Goal: Task Accomplishment & Management: Complete application form

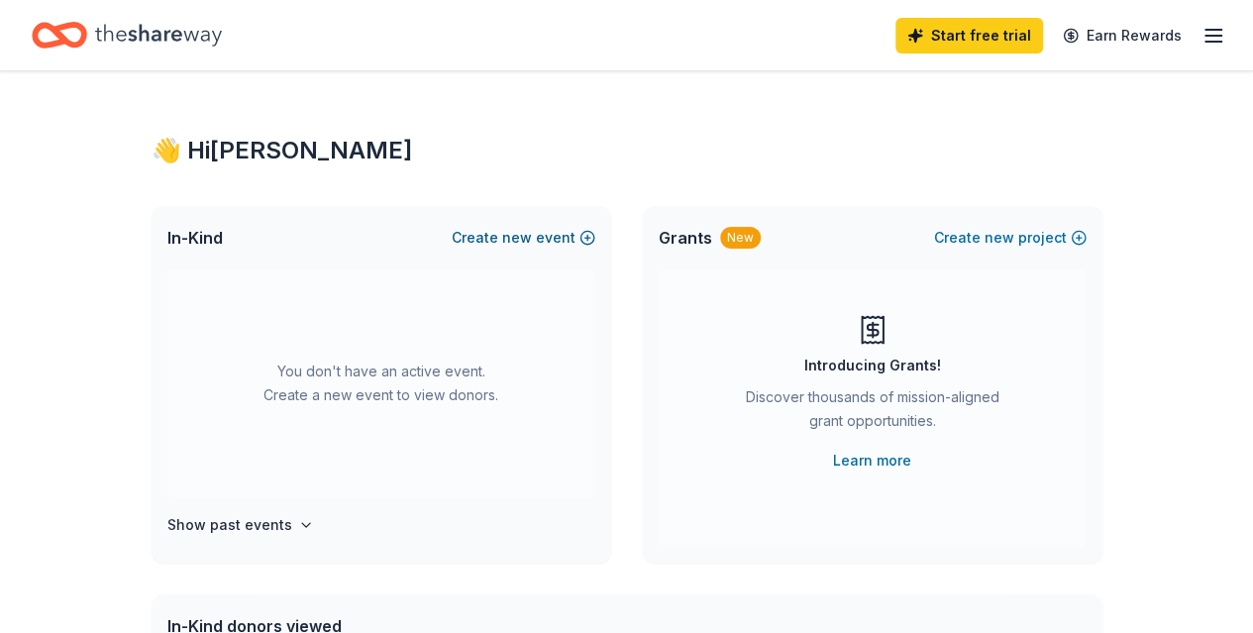
click at [500, 234] on button "Create new event" at bounding box center [524, 238] width 144 height 24
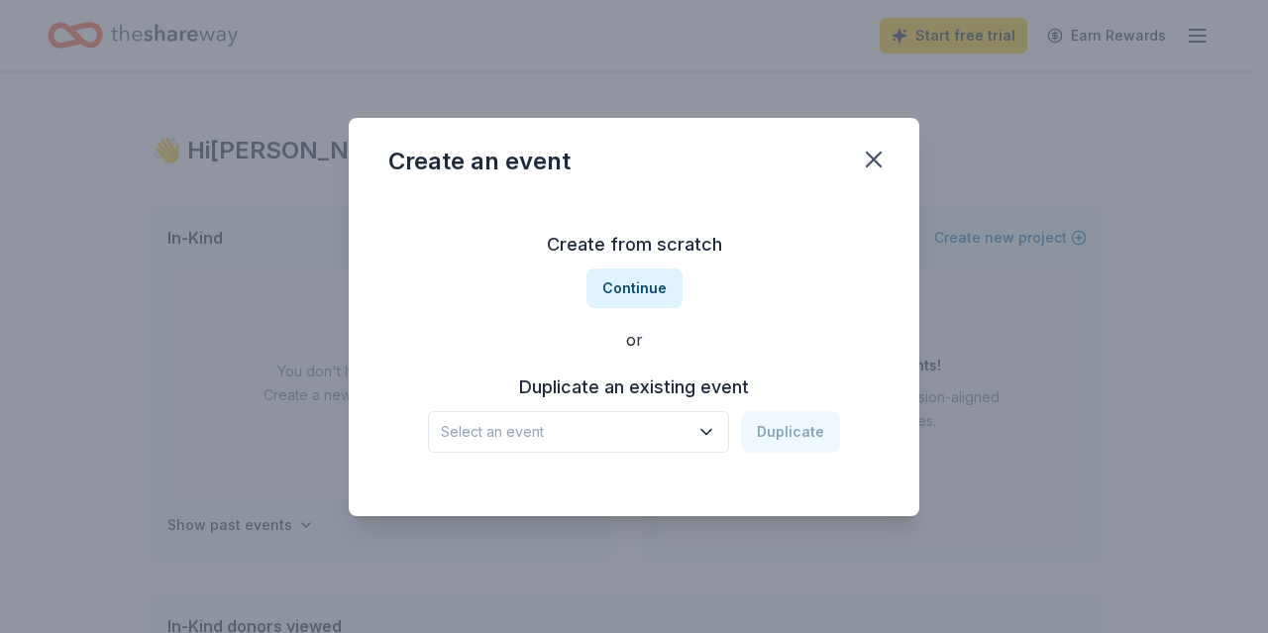
click at [709, 434] on icon "button" at bounding box center [706, 431] width 10 height 5
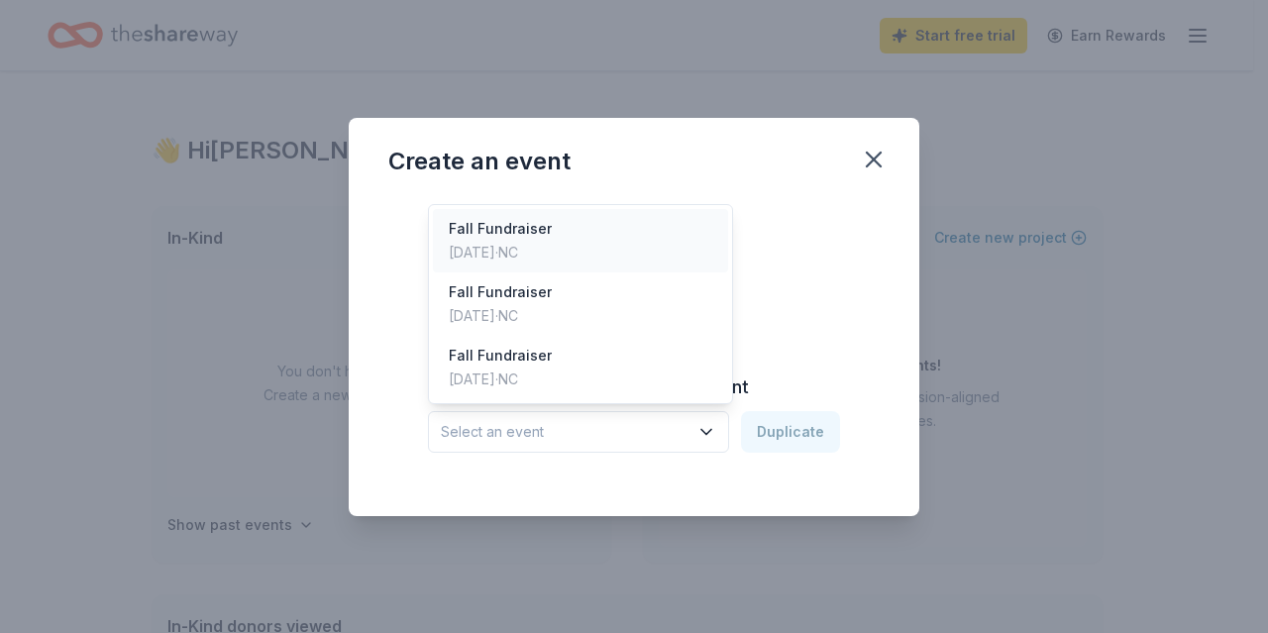
click at [502, 247] on div "Oct 18, 2024 · NC" at bounding box center [500, 253] width 103 height 24
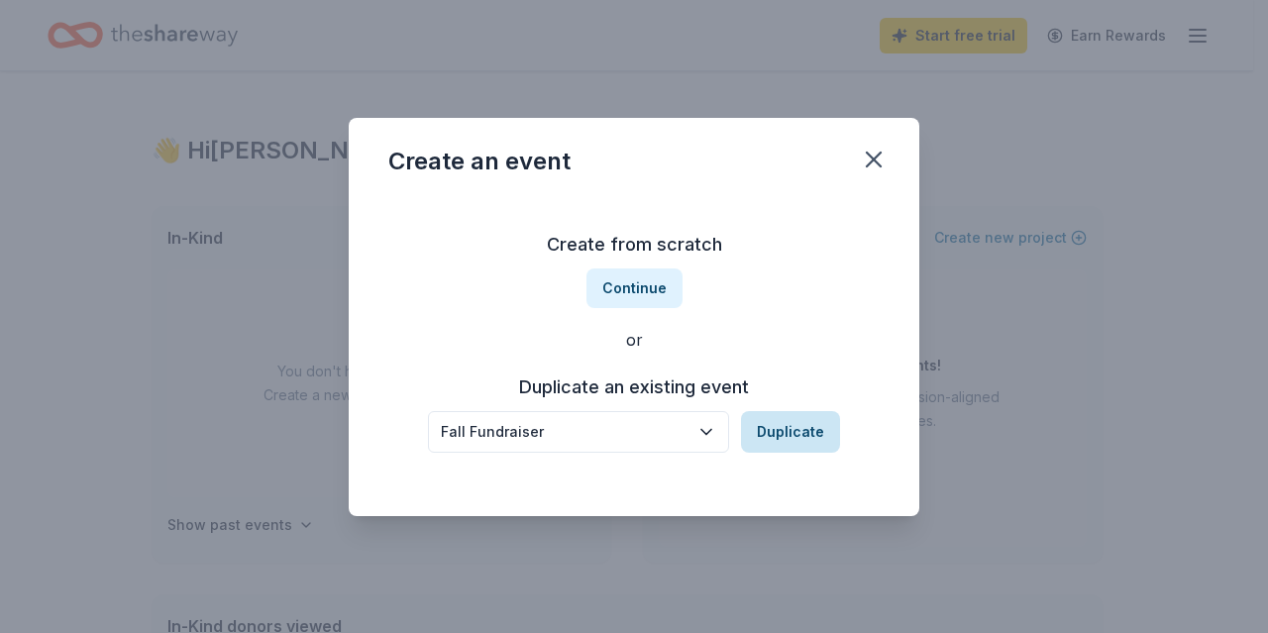
click at [790, 439] on button "Duplicate" at bounding box center [790, 432] width 99 height 42
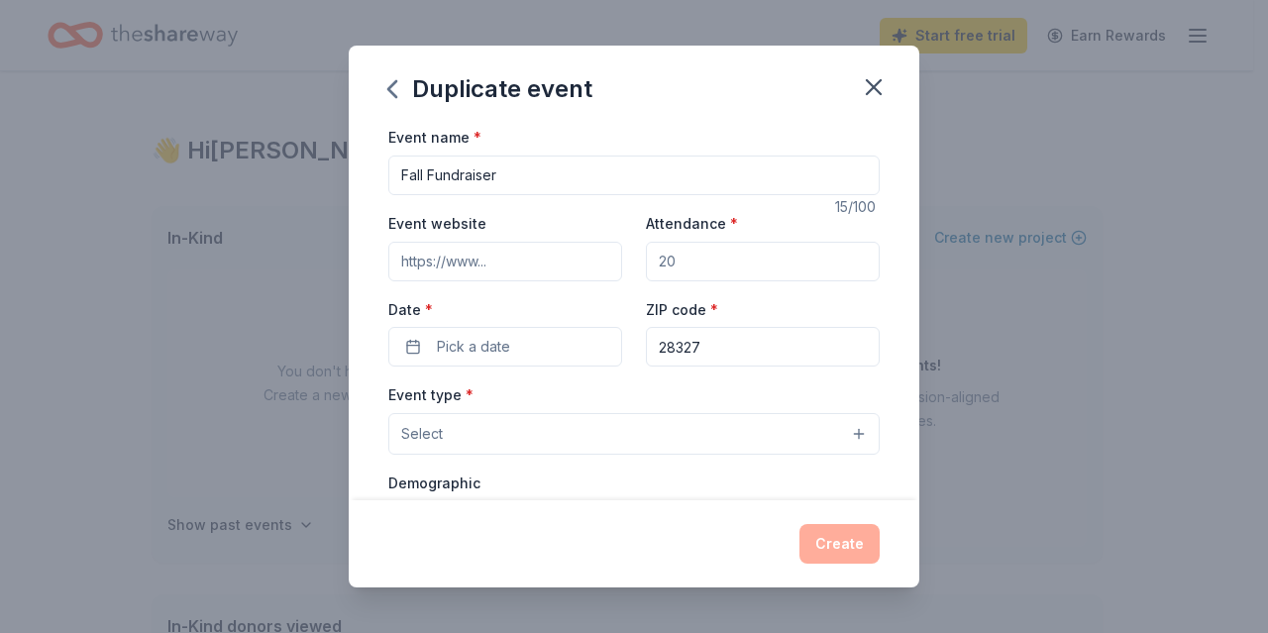
click at [485, 257] on input "Event website" at bounding box center [505, 262] width 234 height 40
paste input "[URL][DOMAIN_NAME]"
type input "[URL][DOMAIN_NAME]"
drag, startPoint x: 770, startPoint y: 264, endPoint x: 285, endPoint y: 278, distance: 484.6
click at [285, 278] on div "Duplicate event Event name * Fall Fundraiser 15 /100 Event website https://sflp…" at bounding box center [634, 316] width 1268 height 633
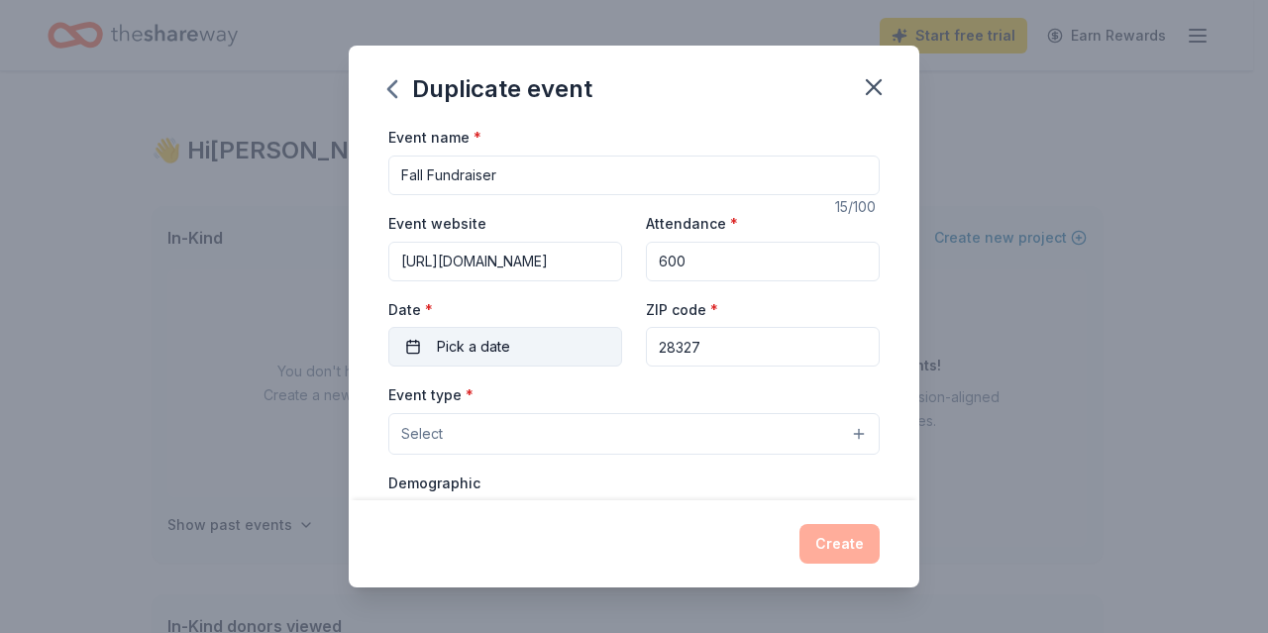
type input "600"
click at [521, 346] on button "Pick a date" at bounding box center [505, 347] width 234 height 40
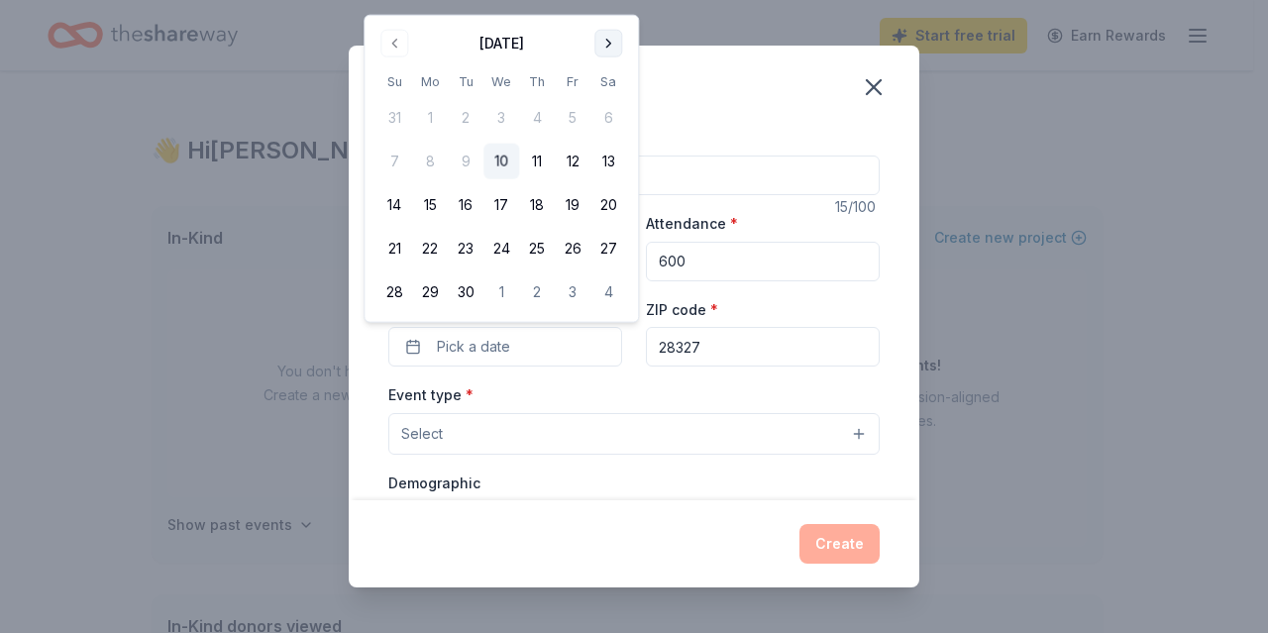
click at [603, 34] on button "Go to next month" at bounding box center [608, 44] width 28 height 28
click at [568, 164] on button "10" at bounding box center [573, 162] width 36 height 36
click at [487, 431] on button "Select" at bounding box center [633, 434] width 491 height 42
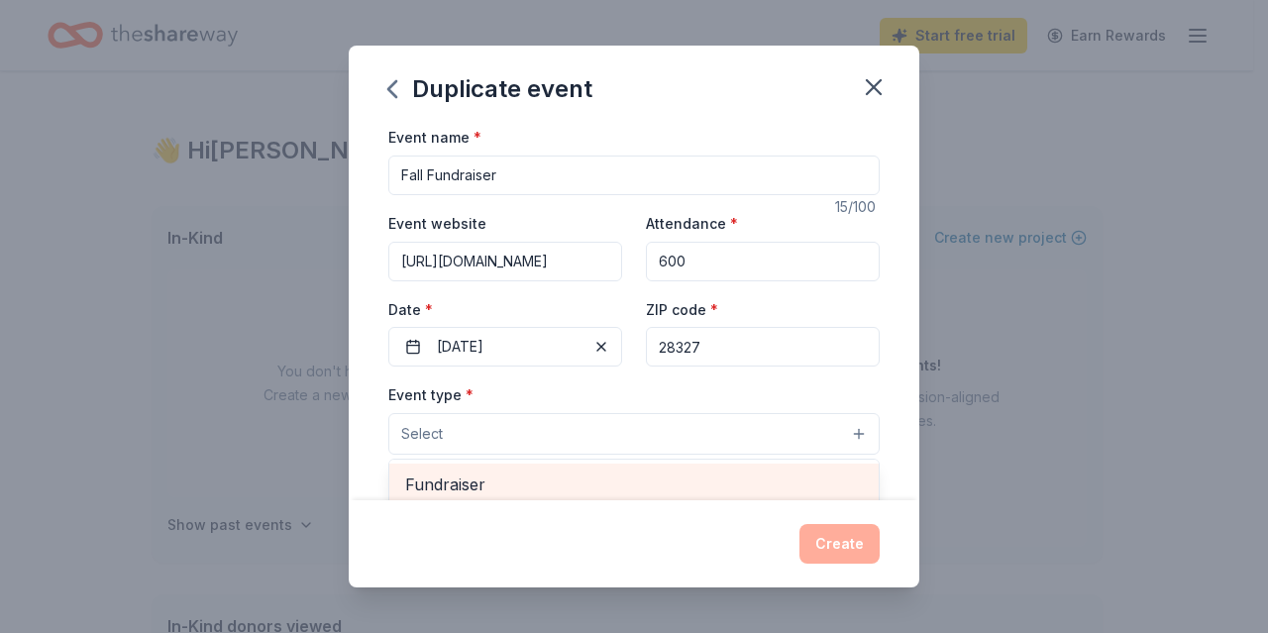
click at [477, 479] on span "Fundraiser" at bounding box center [634, 485] width 458 height 26
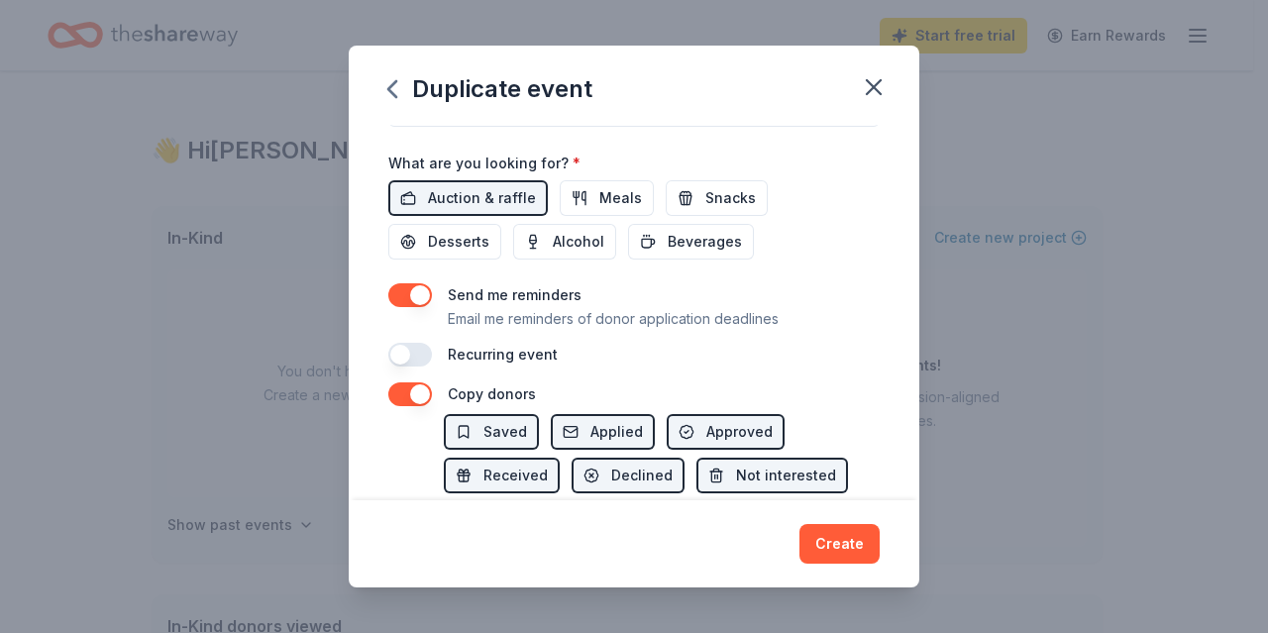
scroll to position [680, 0]
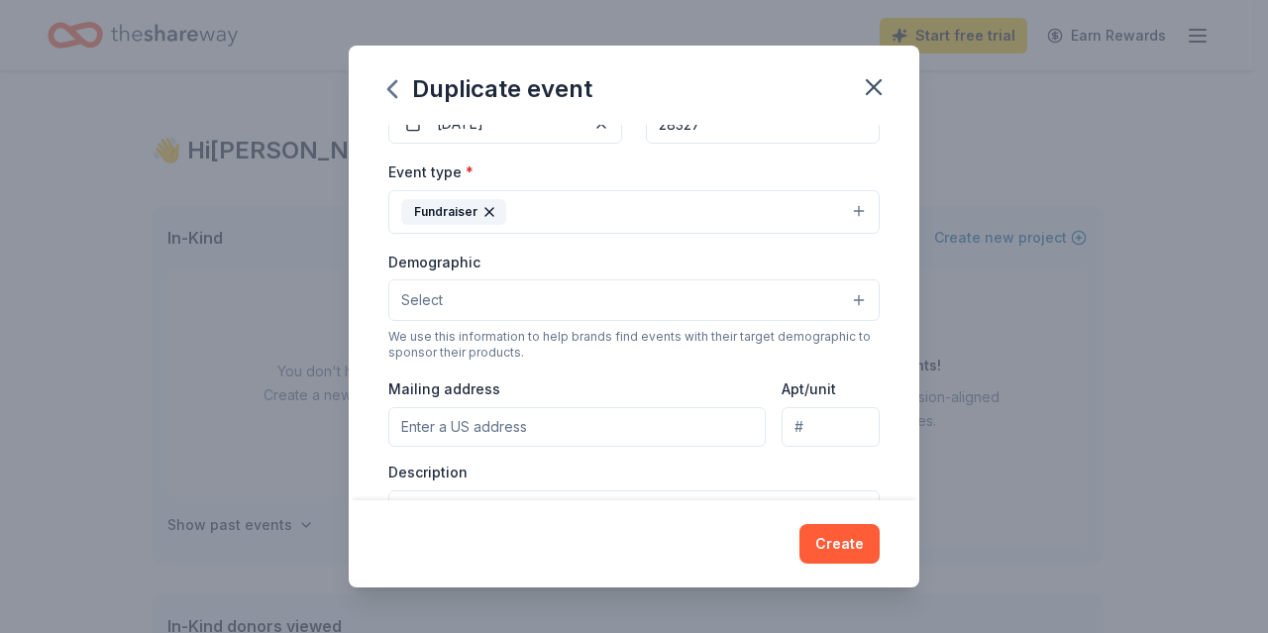
scroll to position [270, 0]
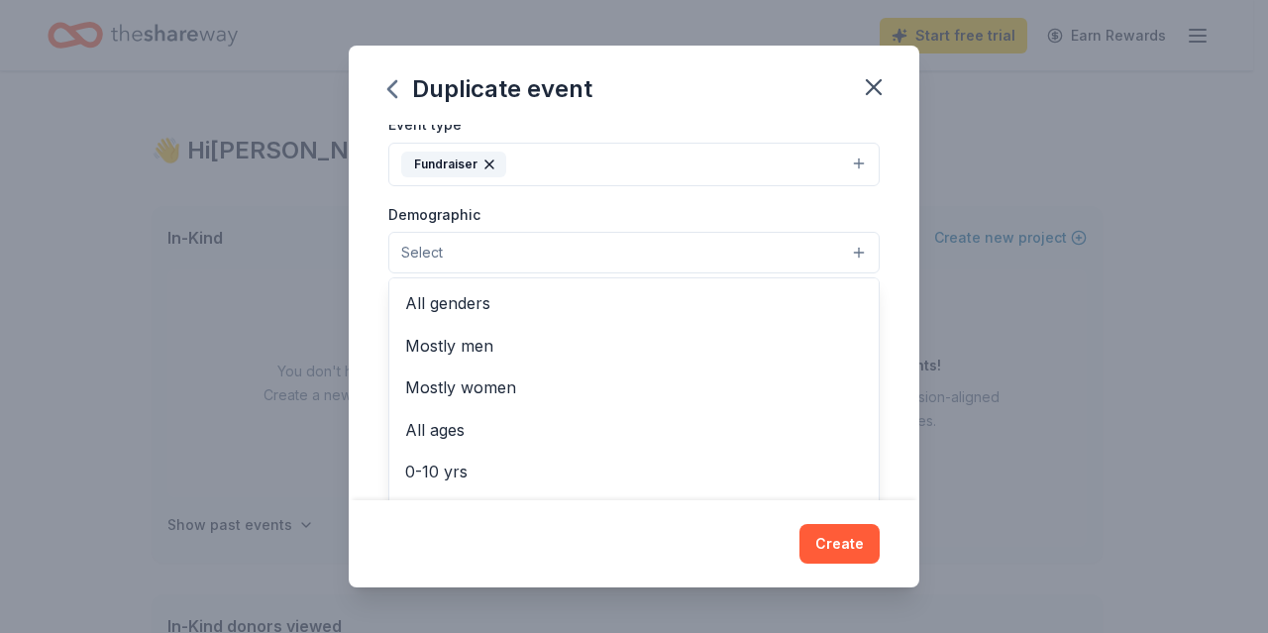
click at [787, 248] on button "Select" at bounding box center [633, 253] width 491 height 42
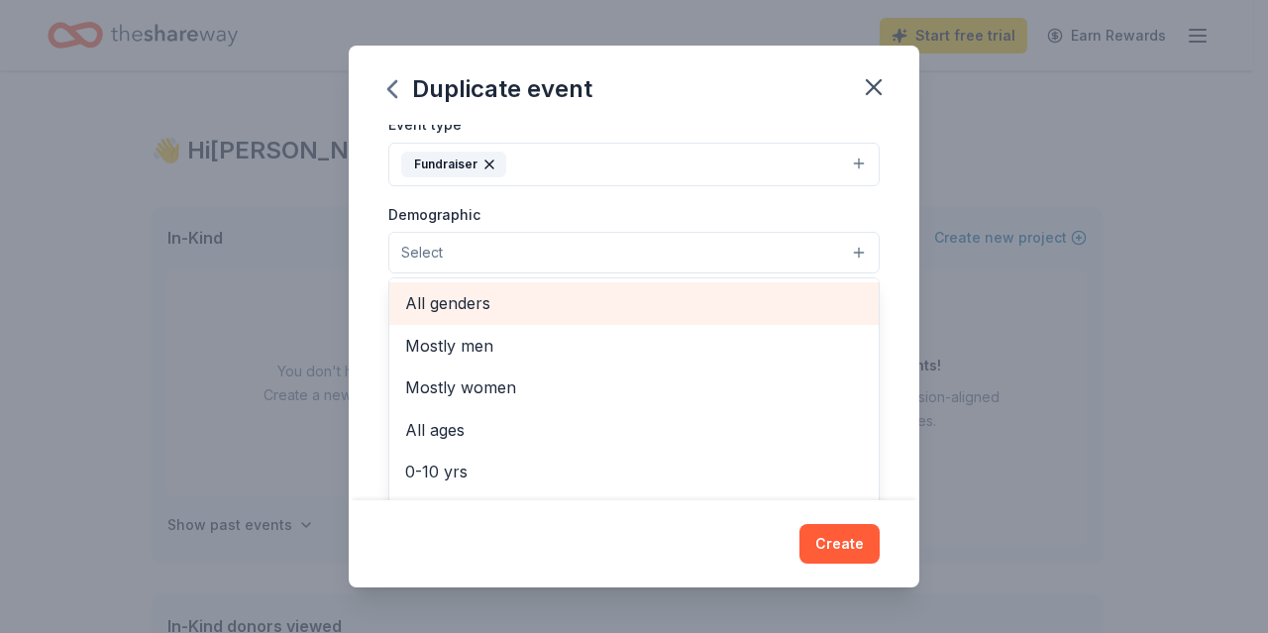
click at [446, 298] on span "All genders" at bounding box center [634, 303] width 458 height 26
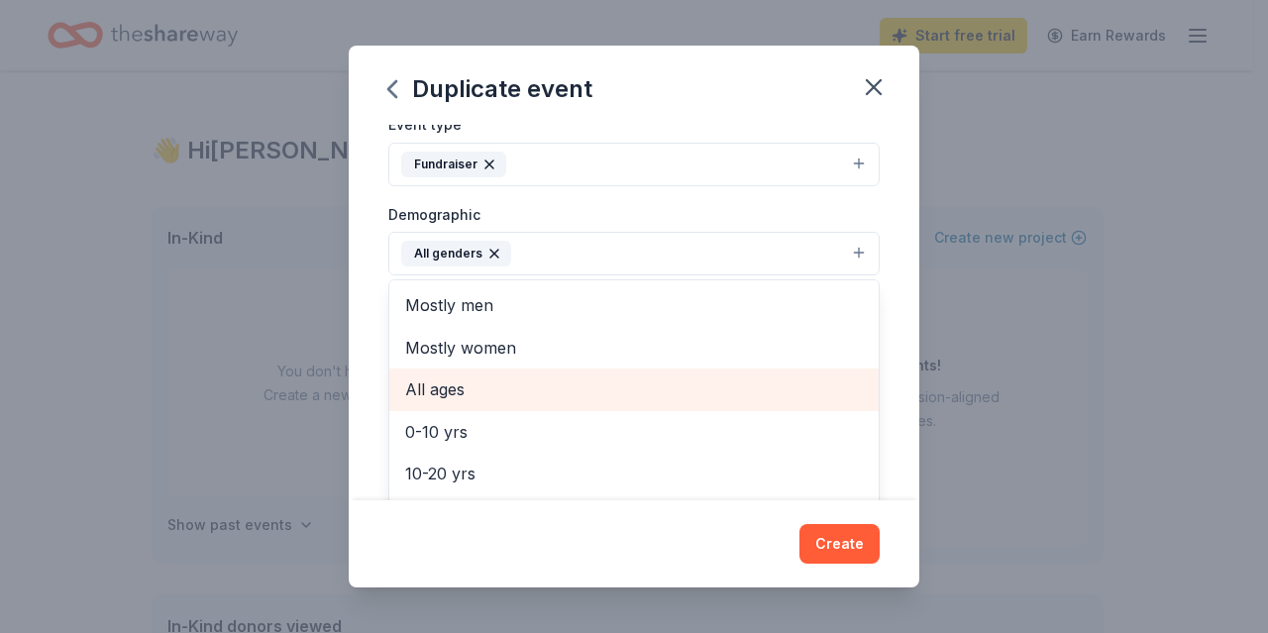
click at [434, 381] on span "All ages" at bounding box center [634, 389] width 458 height 26
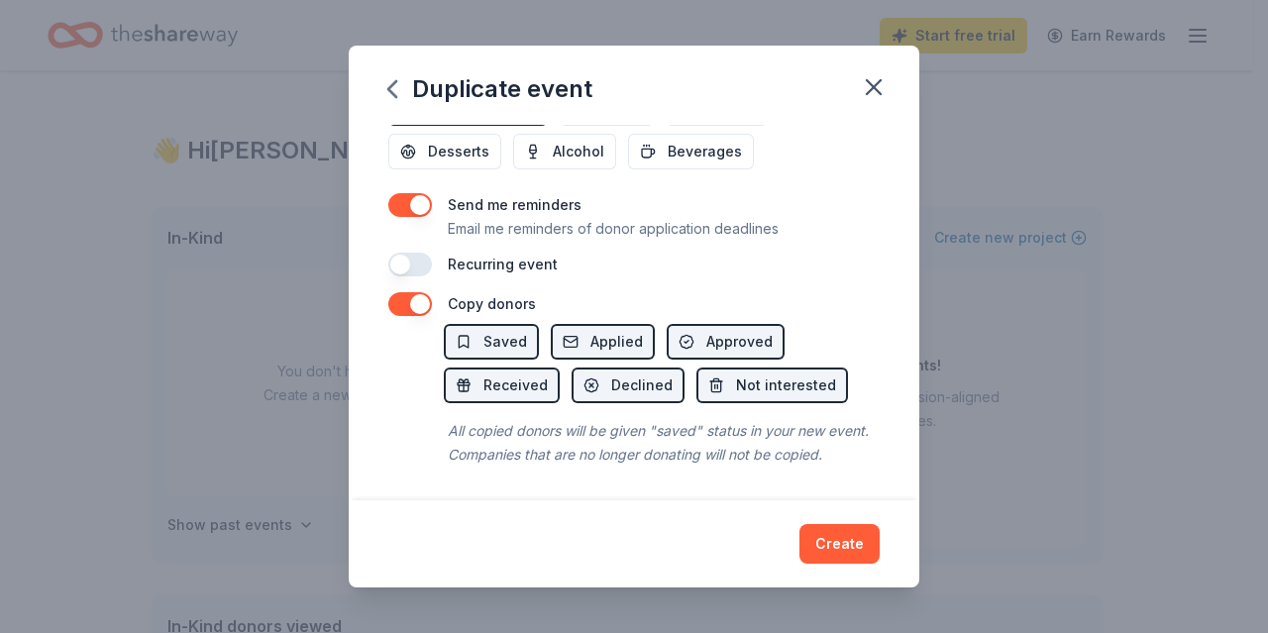
scroll to position [788, 0]
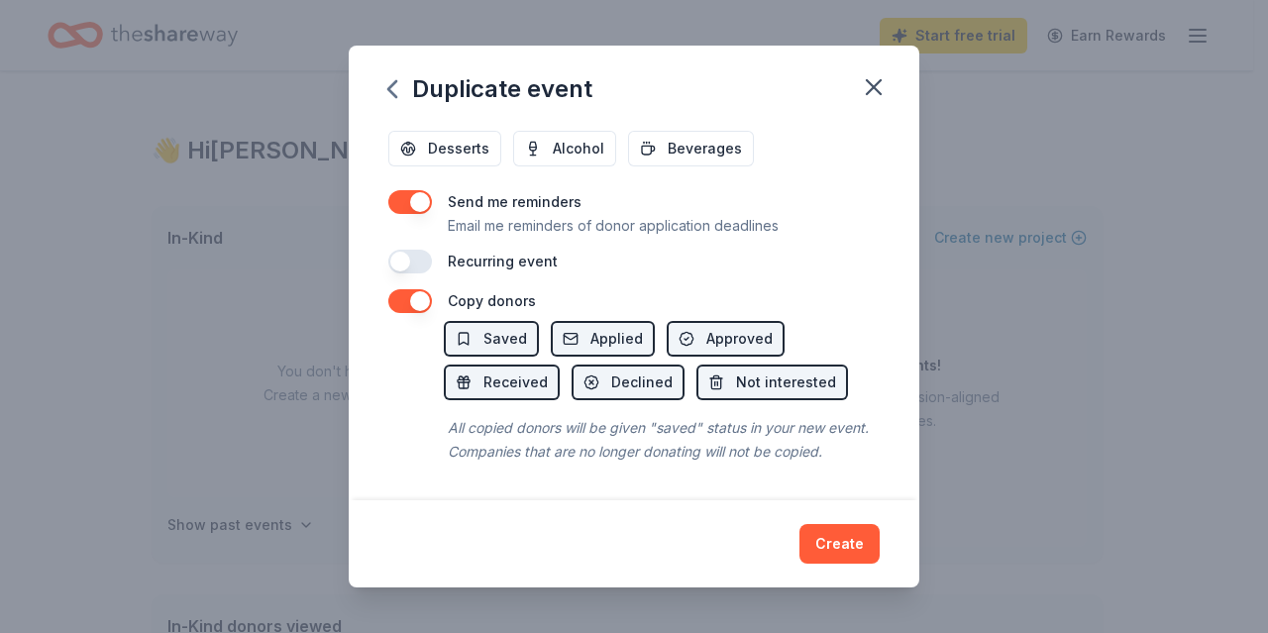
click at [838, 548] on div "Duplicate event Event name * Fall Fundraiser 15 /100 Event website https://sflp…" at bounding box center [634, 316] width 571 height 541
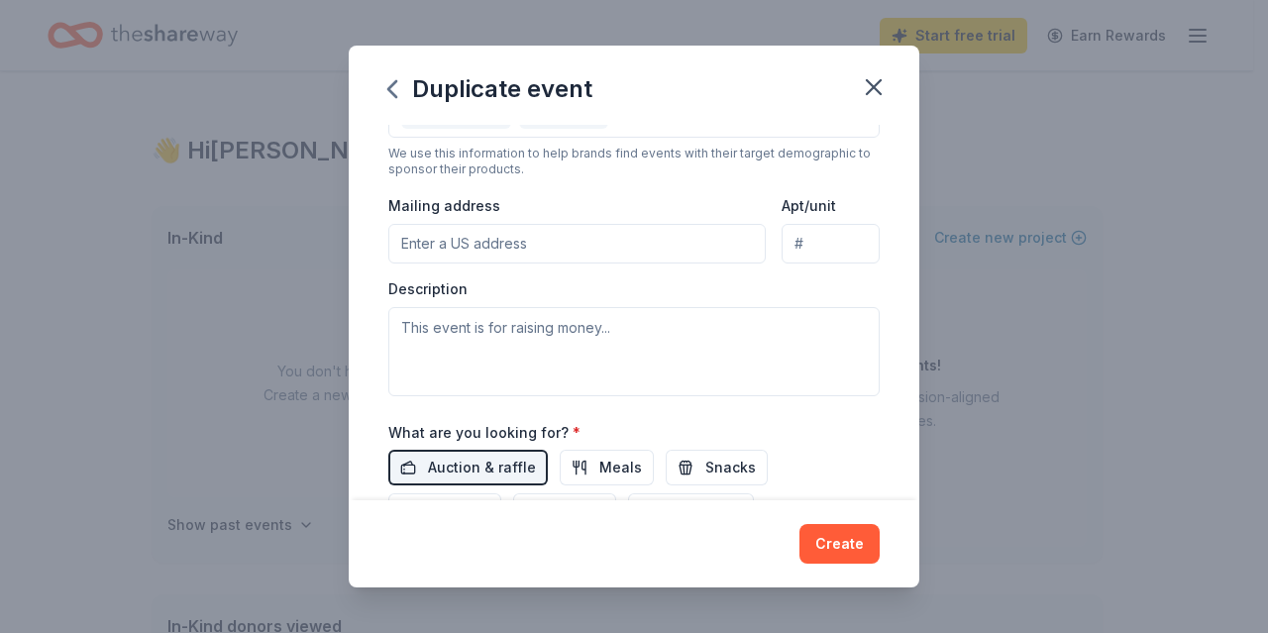
scroll to position [410, 0]
click at [583, 227] on input "Mailing address" at bounding box center [576, 242] width 377 height 40
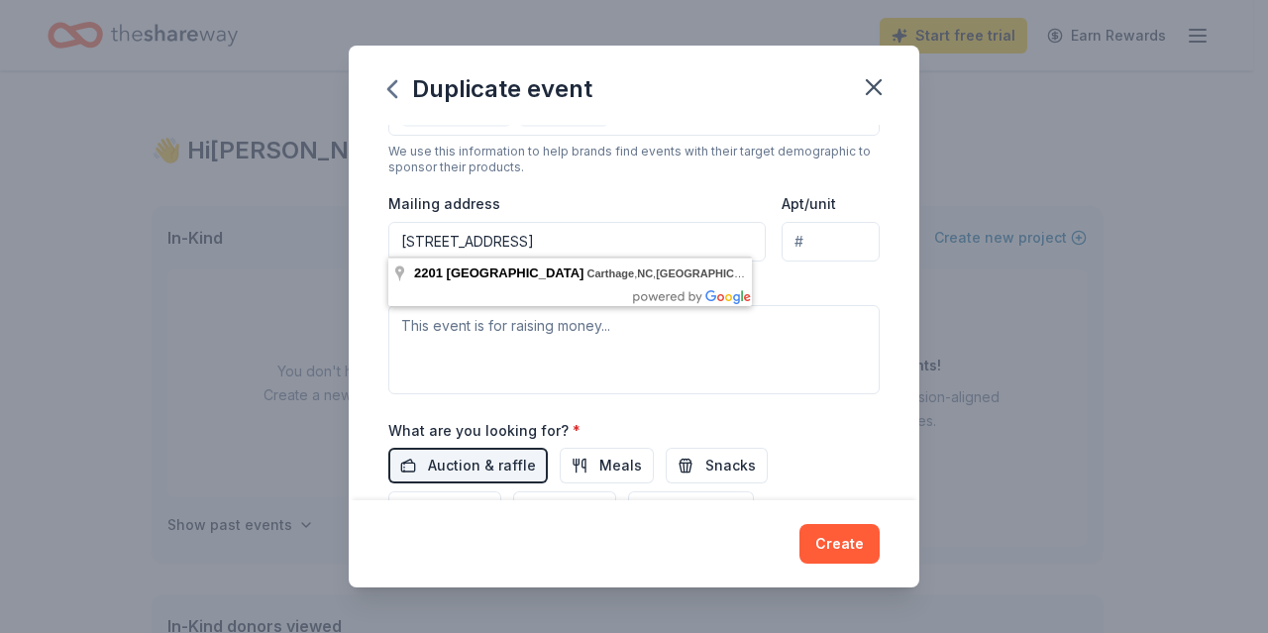
type input "2201 Farm Life School Road, Carthage, NC, USA"
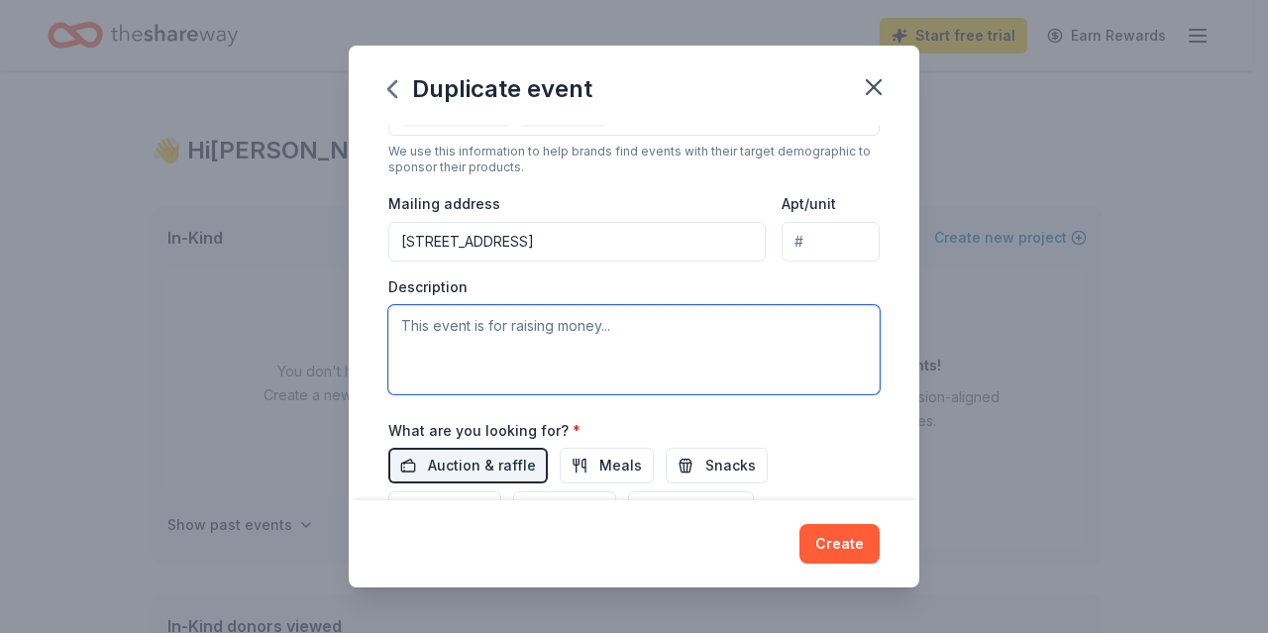
click at [610, 351] on textarea at bounding box center [633, 349] width 491 height 89
paste textarea "We are having a silent auction as part of our school's Fall Festival. This is a…"
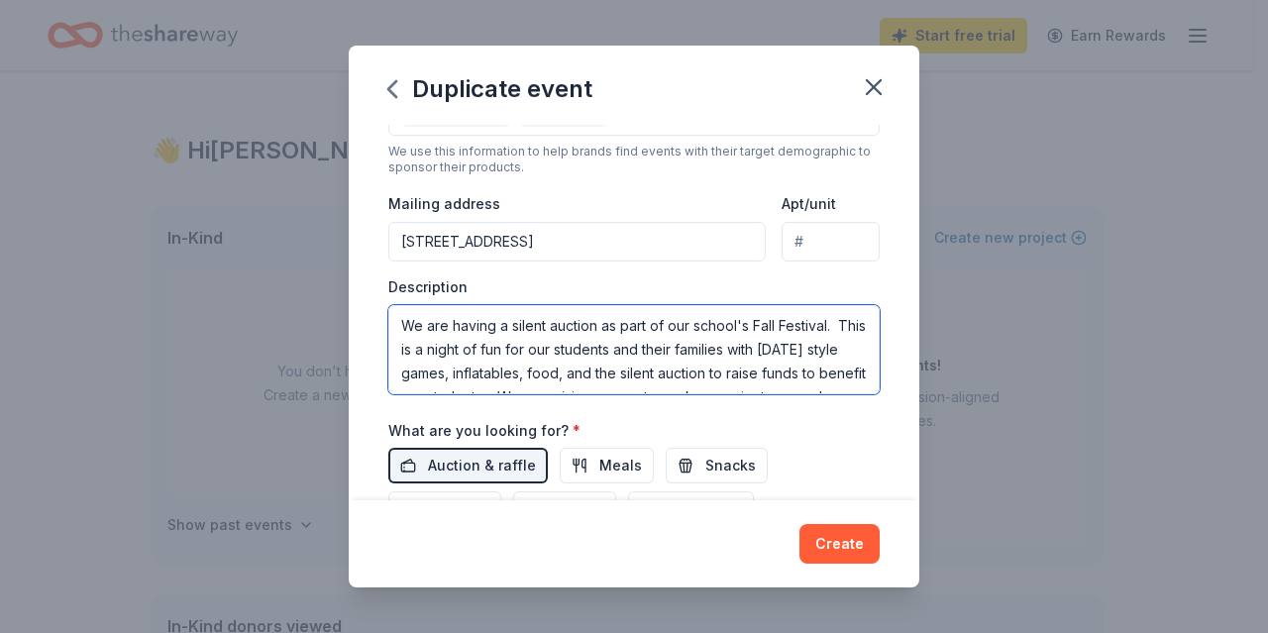
scroll to position [178, 0]
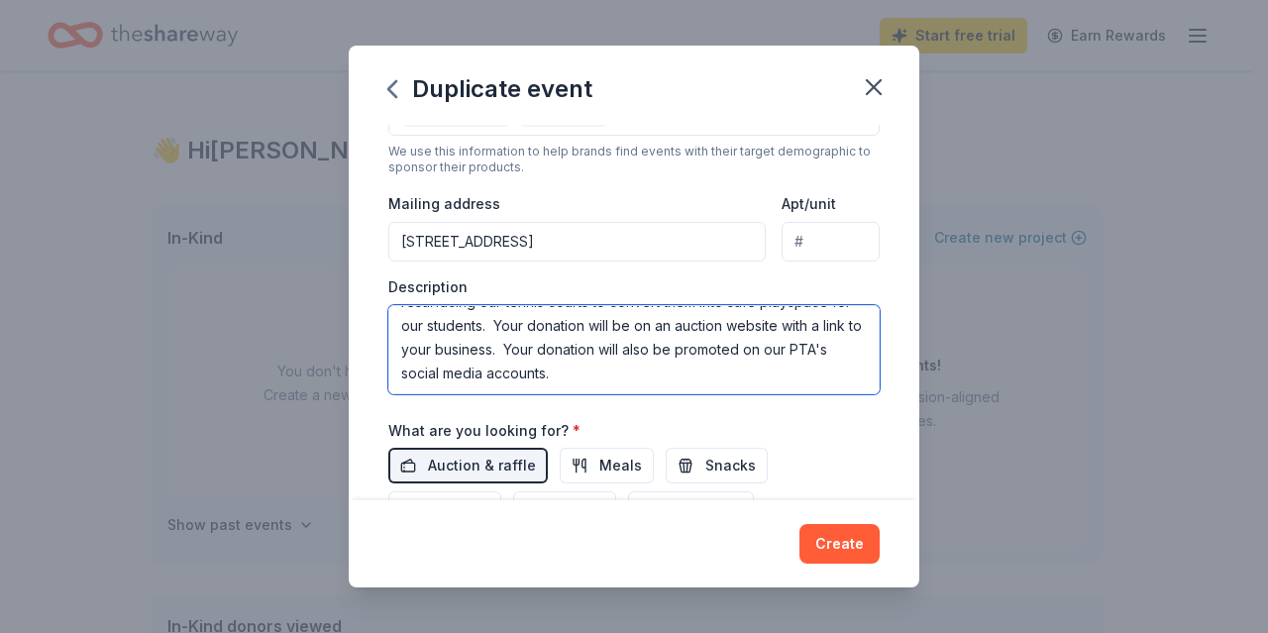
type textarea "We are having a silent auction as part of our school's Fall Festival. This is a…"
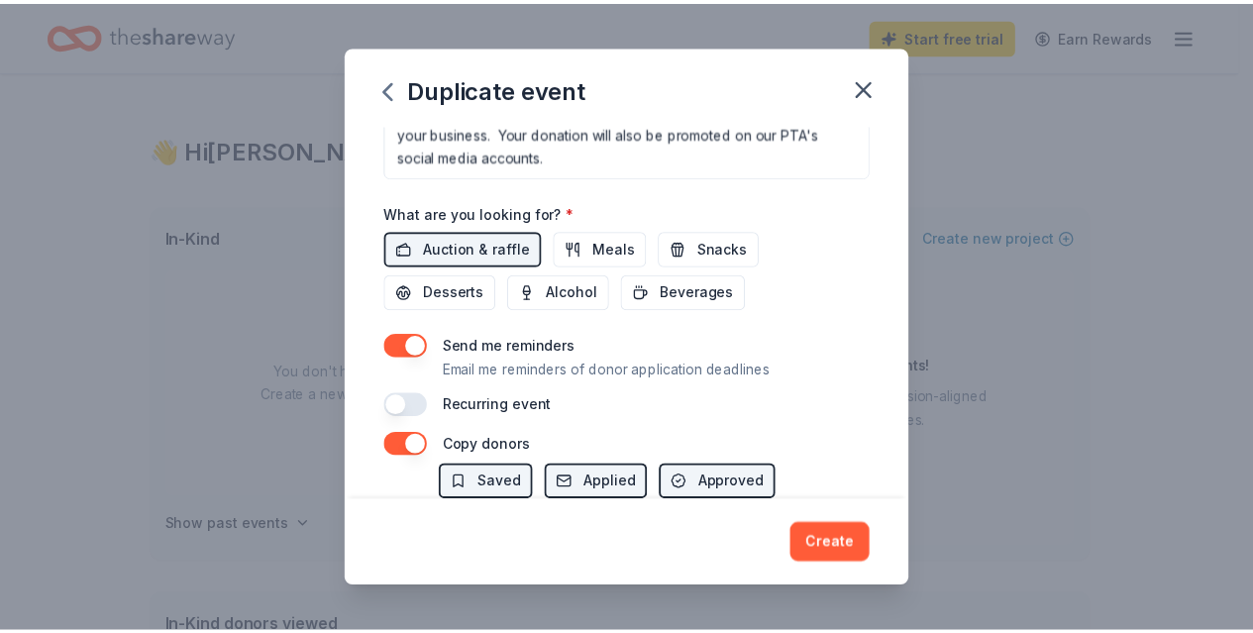
scroll to position [788, 0]
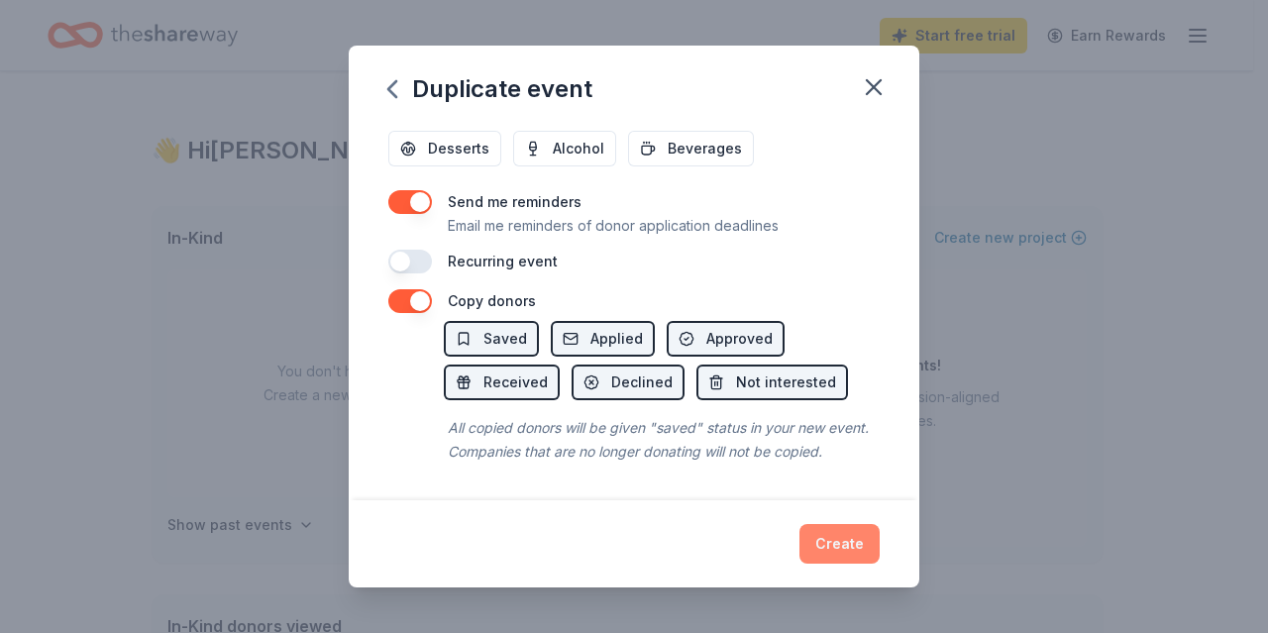
click at [839, 536] on button "Create" at bounding box center [839, 544] width 80 height 40
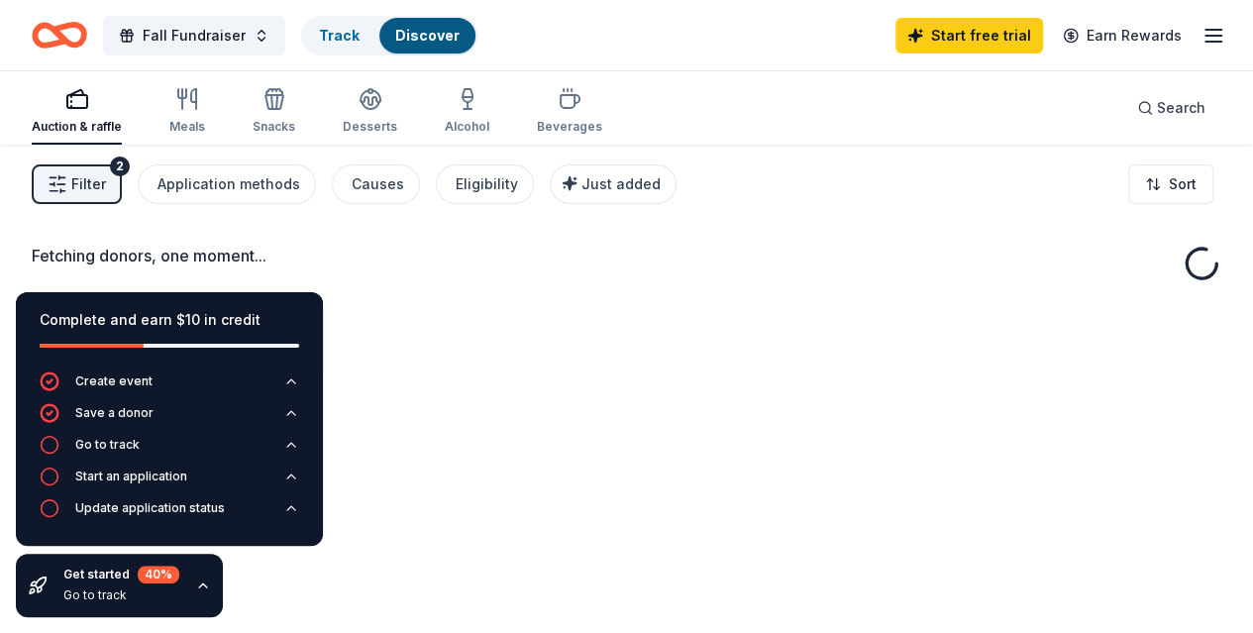
click at [513, 304] on div "Fetching donors, one moment..." at bounding box center [626, 461] width 1253 height 633
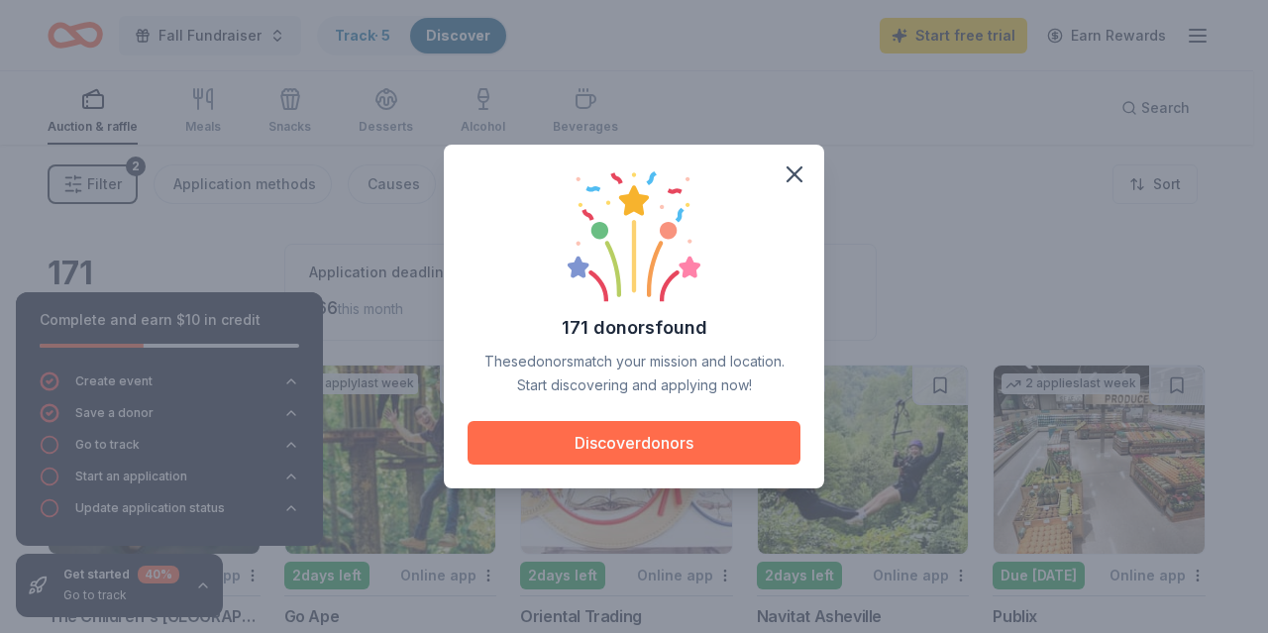
click at [659, 437] on button "Discover donors" at bounding box center [634, 443] width 333 height 44
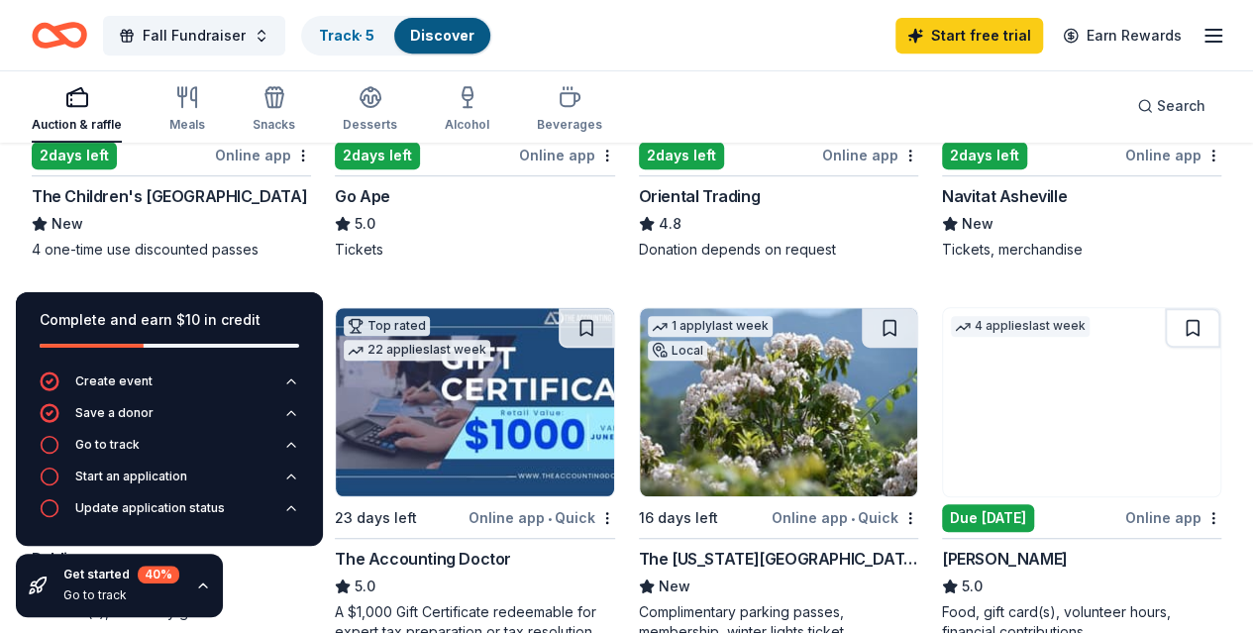
scroll to position [384, 0]
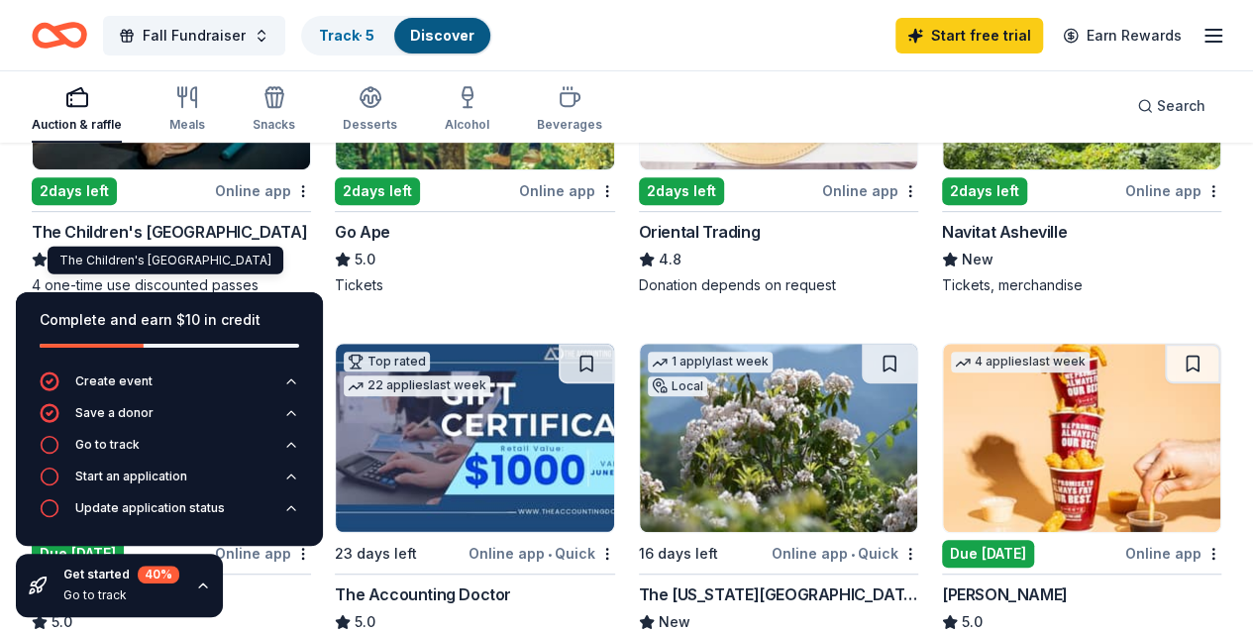
click at [164, 222] on div "The Children's Museum of Wilmington" at bounding box center [169, 232] width 275 height 24
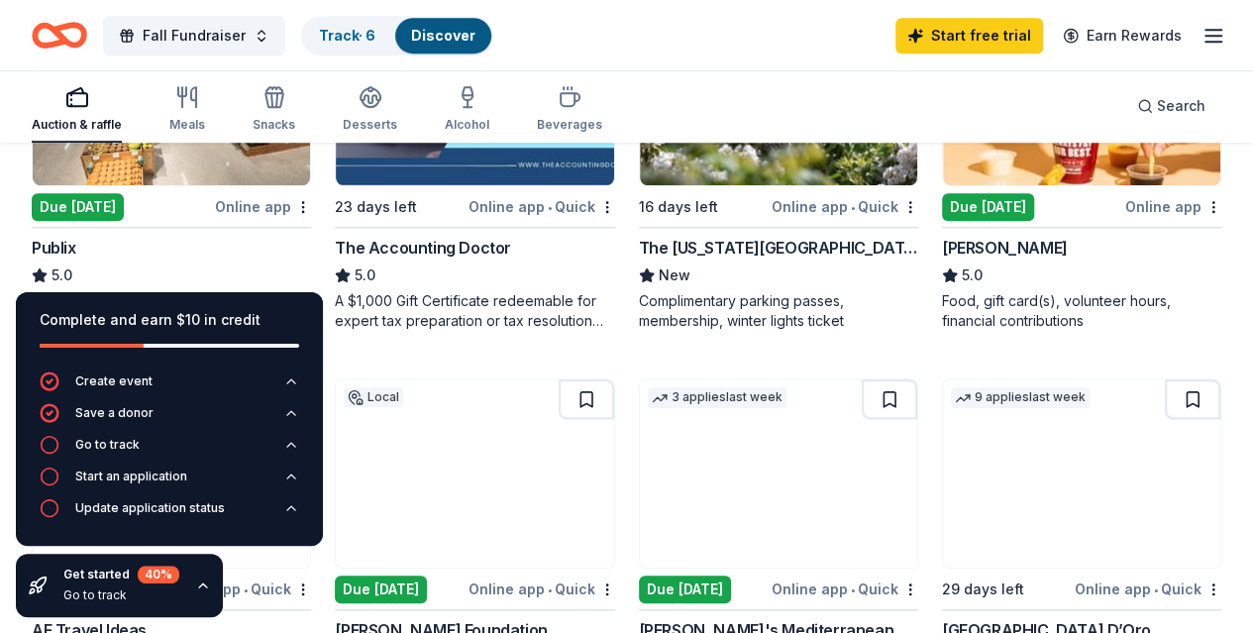
scroll to position [727, 0]
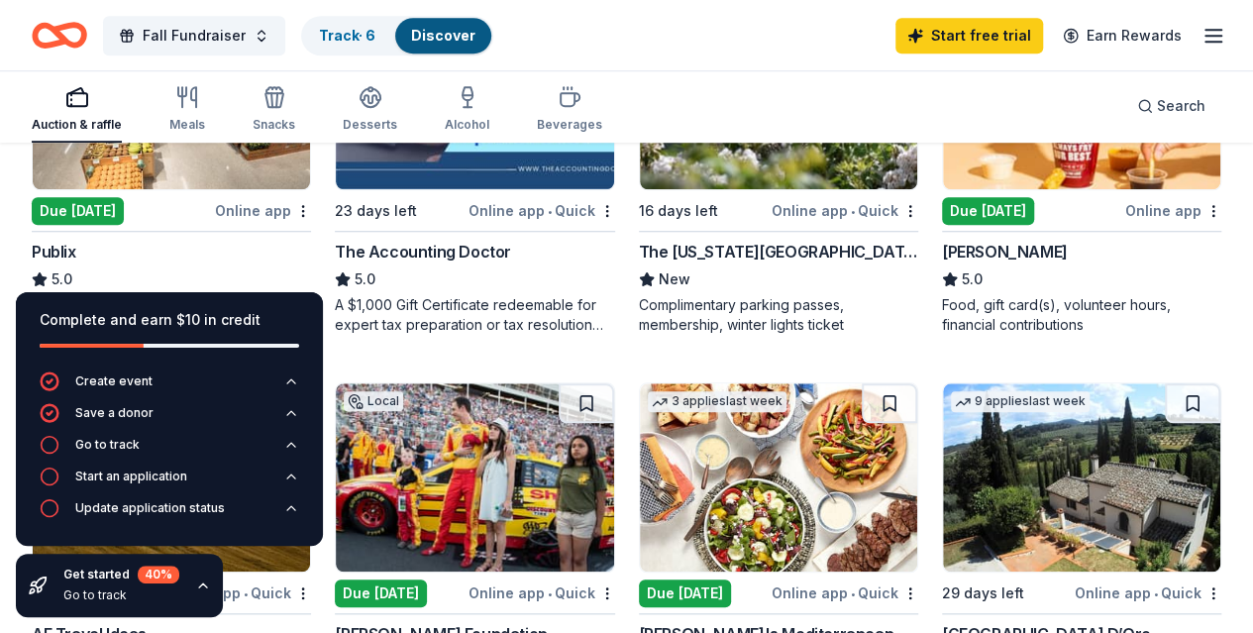
click at [1125, 223] on div "Online app" at bounding box center [1173, 210] width 96 height 25
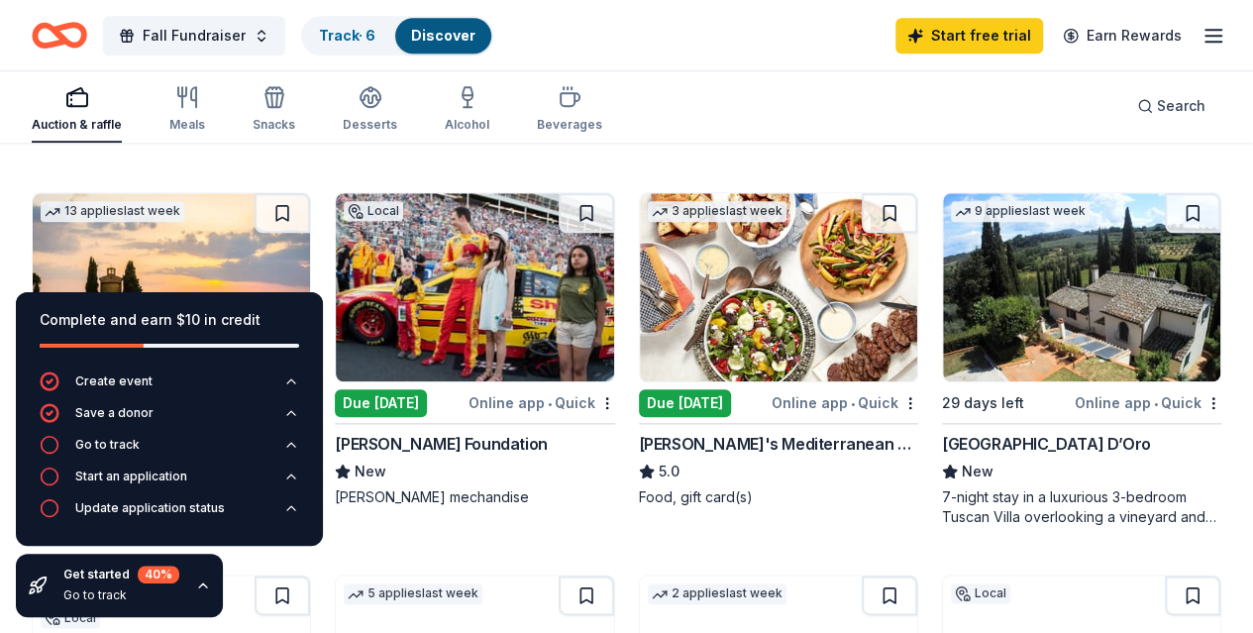
scroll to position [938, 0]
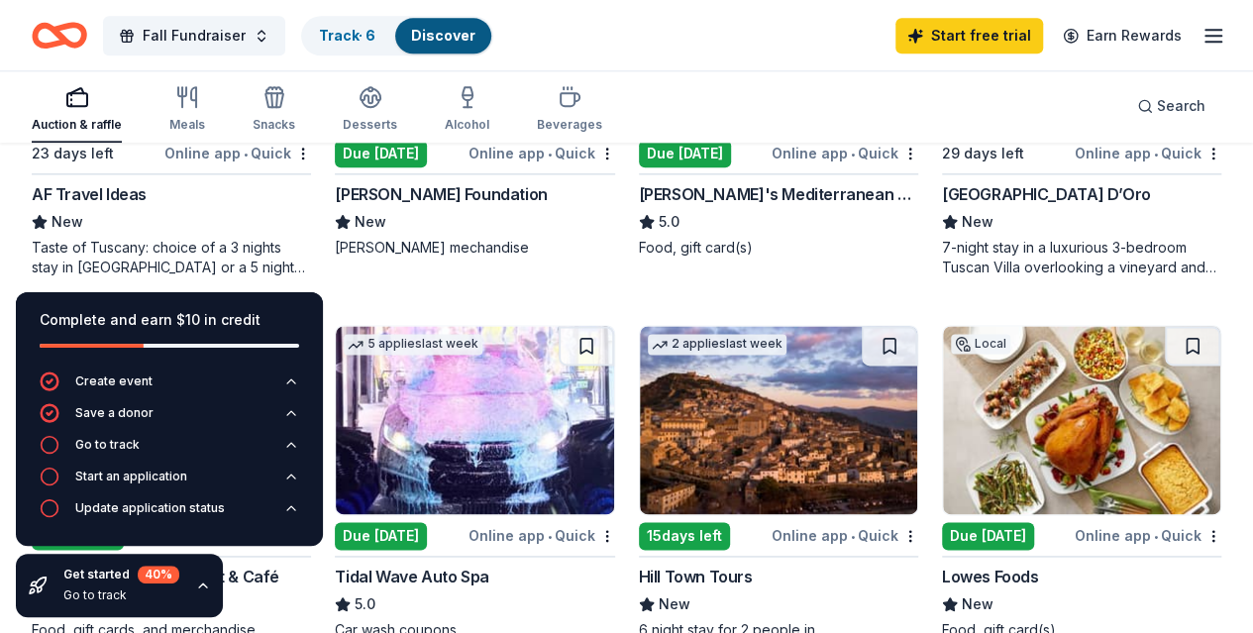
scroll to position [1191, 0]
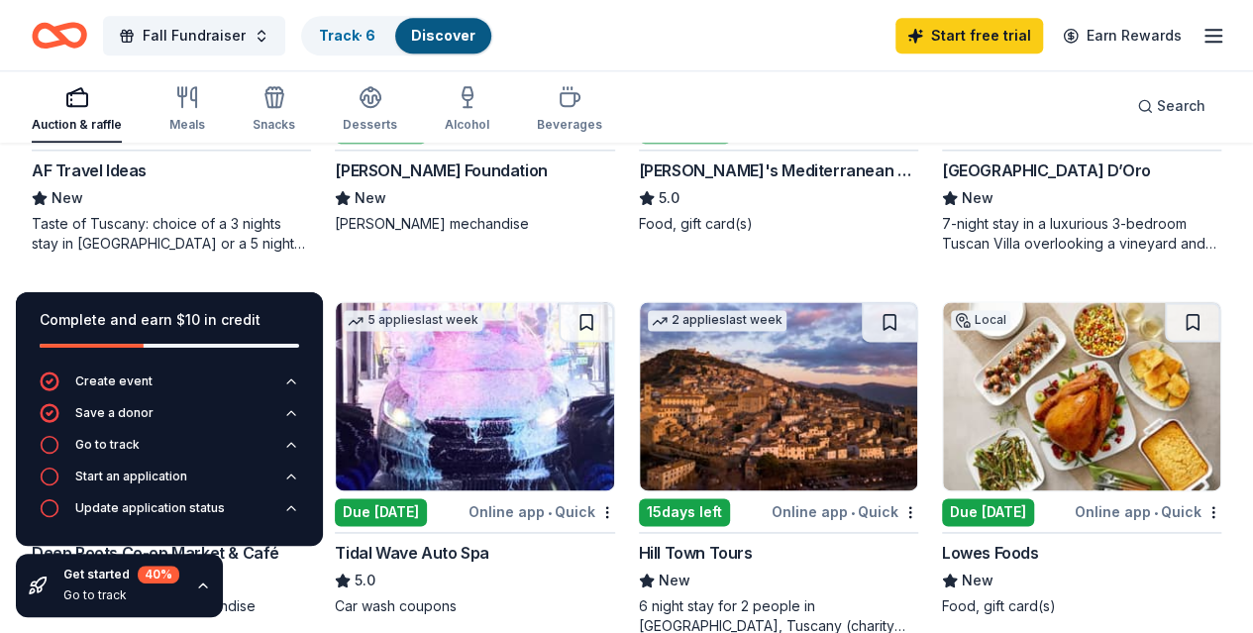
click at [204, 583] on icon "button" at bounding box center [203, 586] width 16 height 16
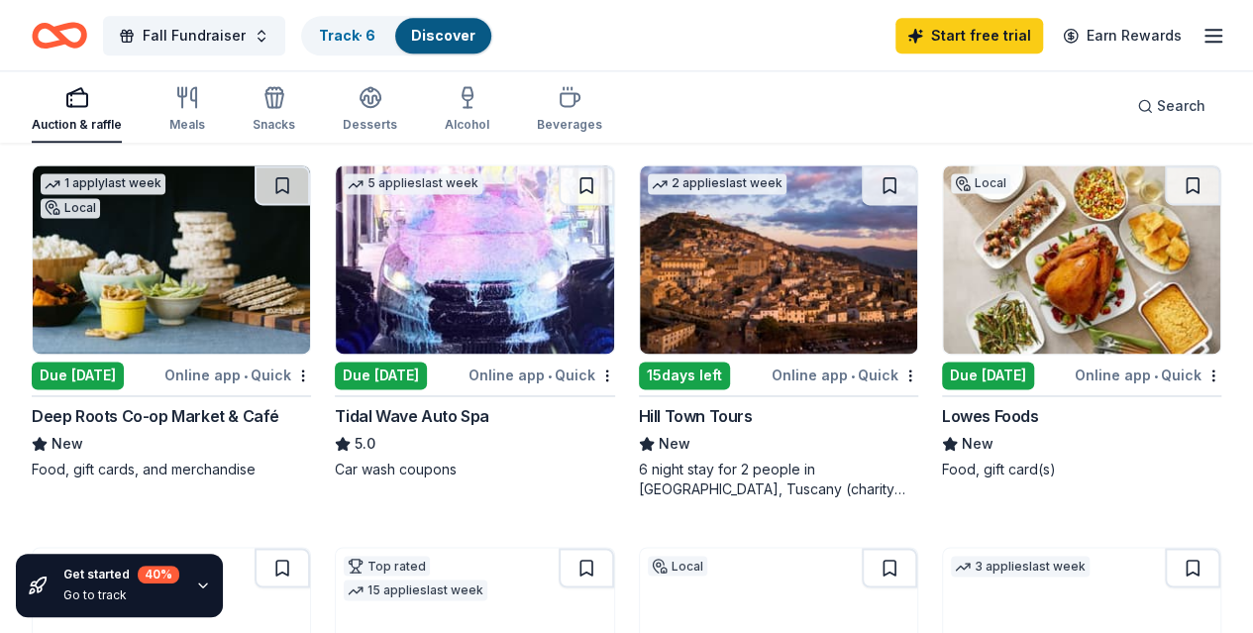
scroll to position [1342, 0]
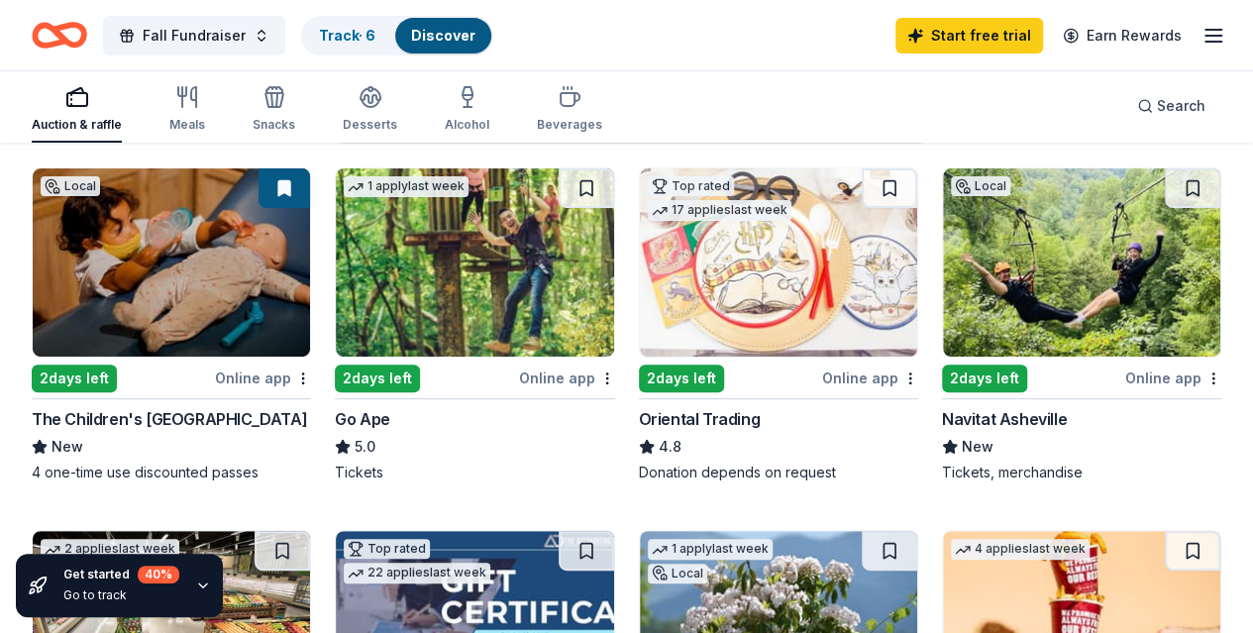
scroll to position [0, 0]
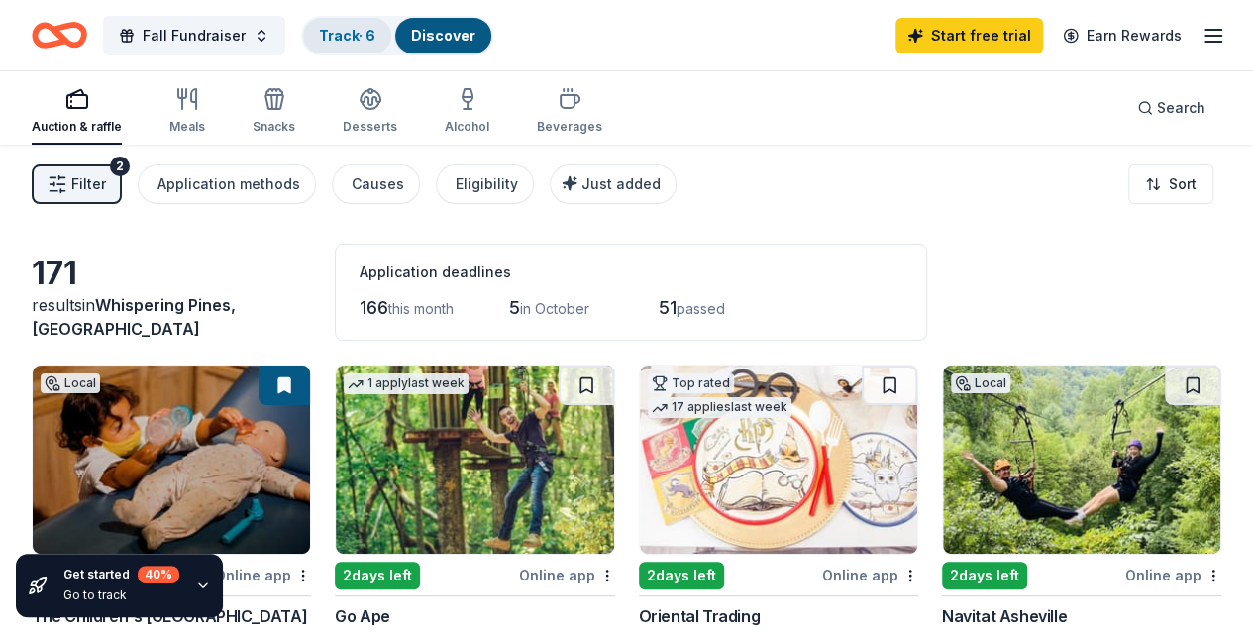
click at [343, 36] on link "Track · 6" at bounding box center [347, 35] width 56 height 17
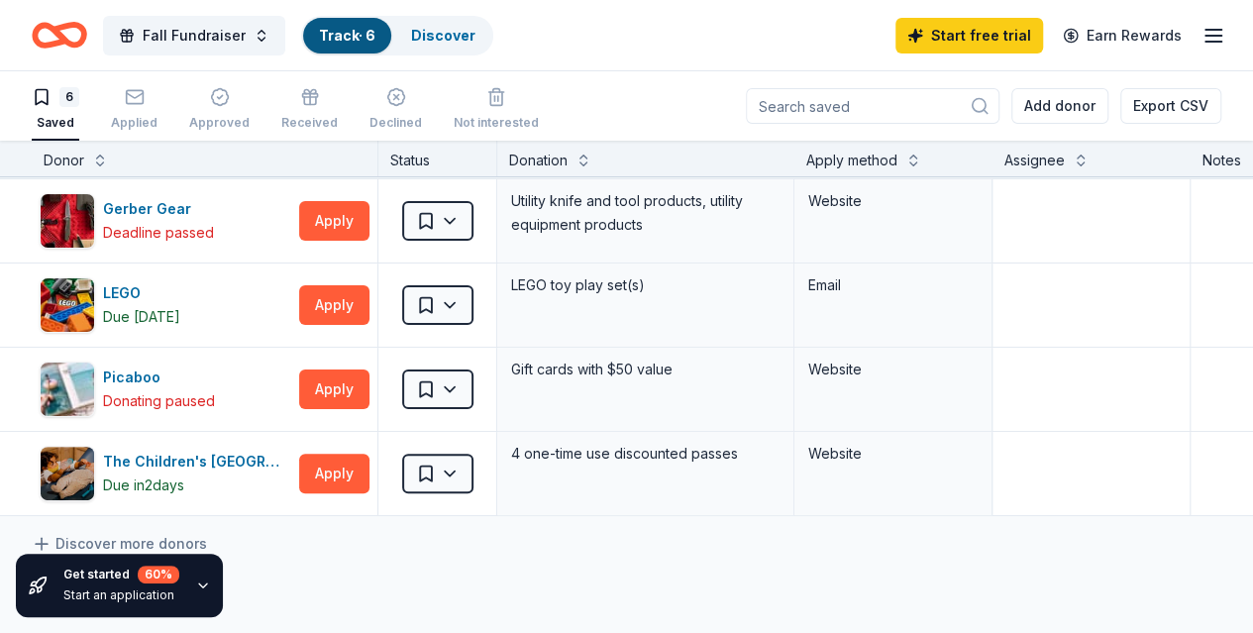
scroll to position [165, 0]
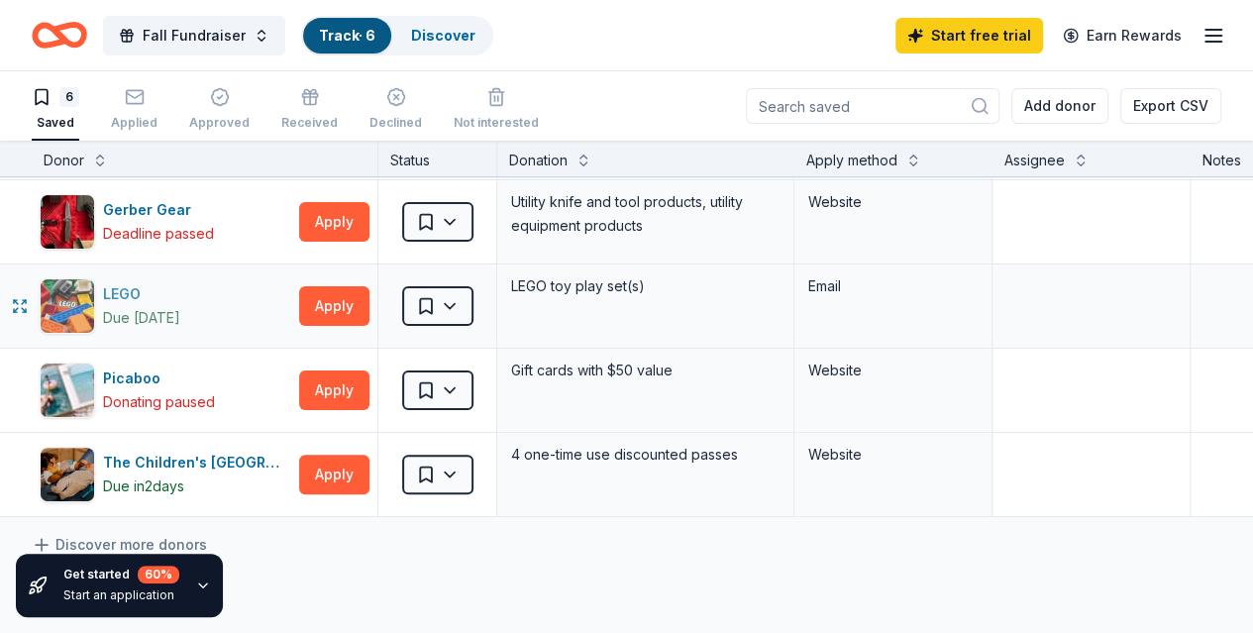
click at [133, 290] on div "LEGO" at bounding box center [141, 294] width 77 height 24
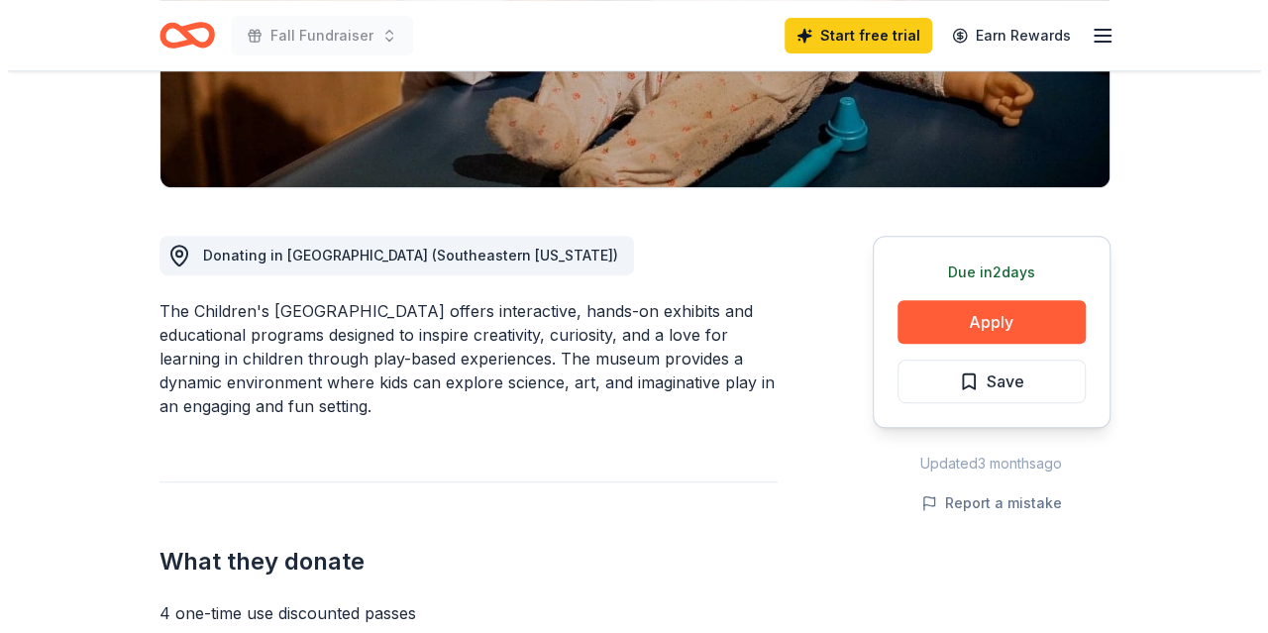
scroll to position [396, 0]
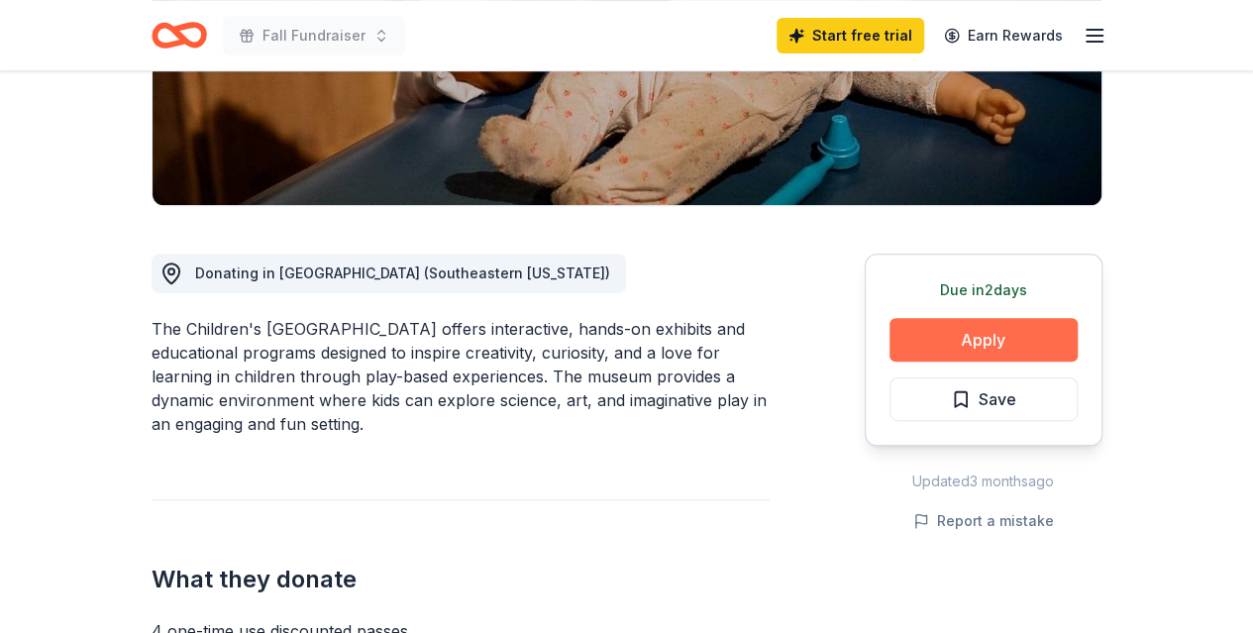
click at [998, 344] on button "Apply" at bounding box center [984, 340] width 188 height 44
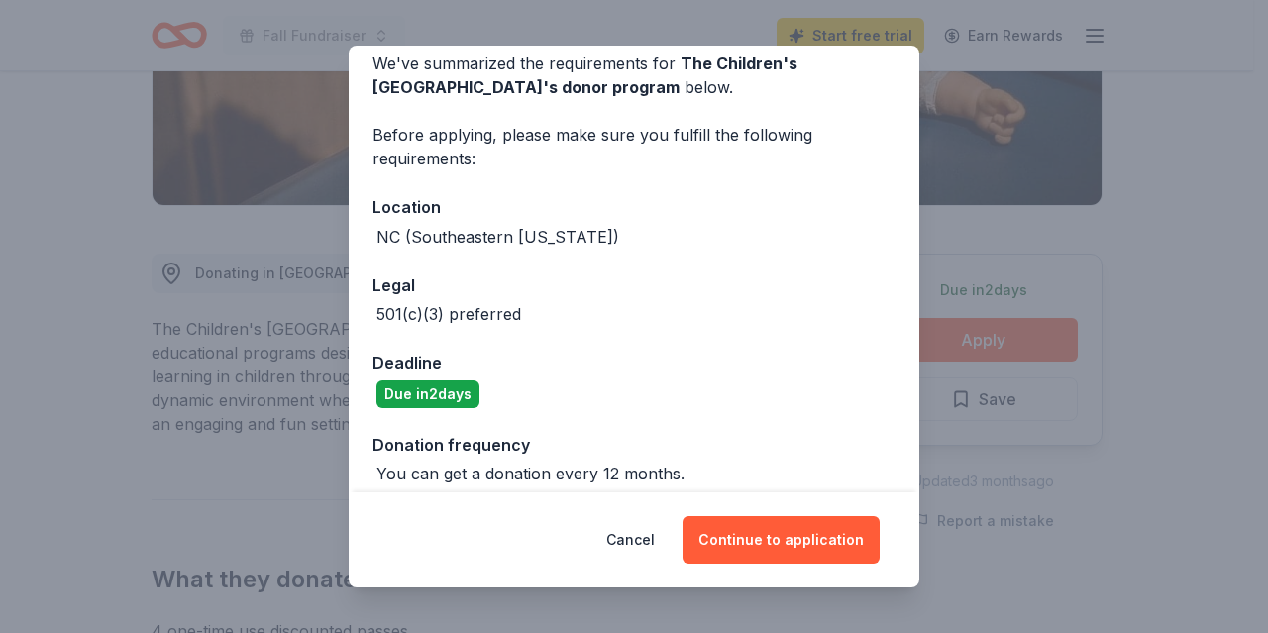
scroll to position [106, 0]
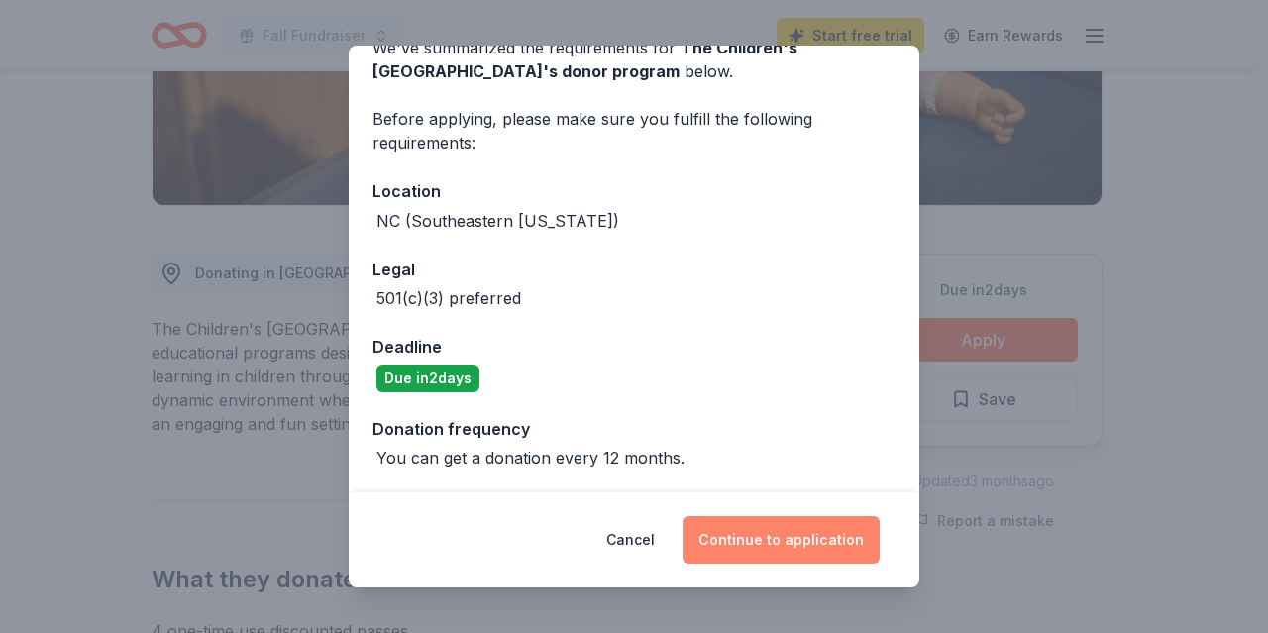
click at [785, 540] on button "Continue to application" at bounding box center [781, 540] width 197 height 48
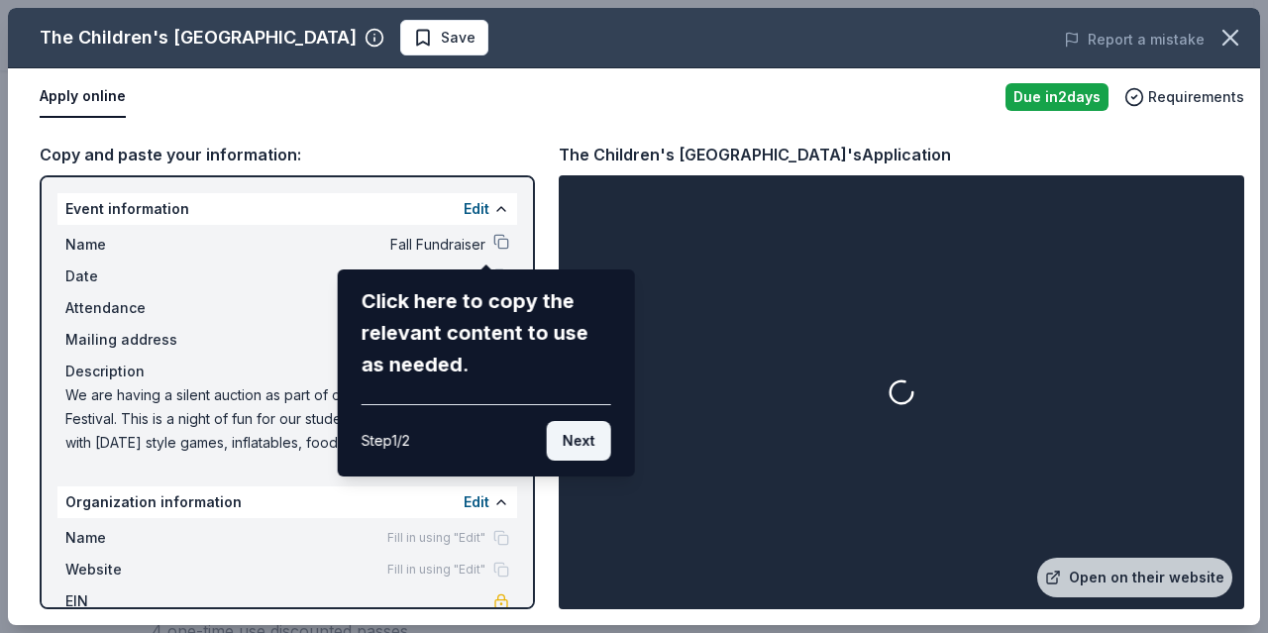
click at [591, 444] on button "Next" at bounding box center [579, 441] width 64 height 40
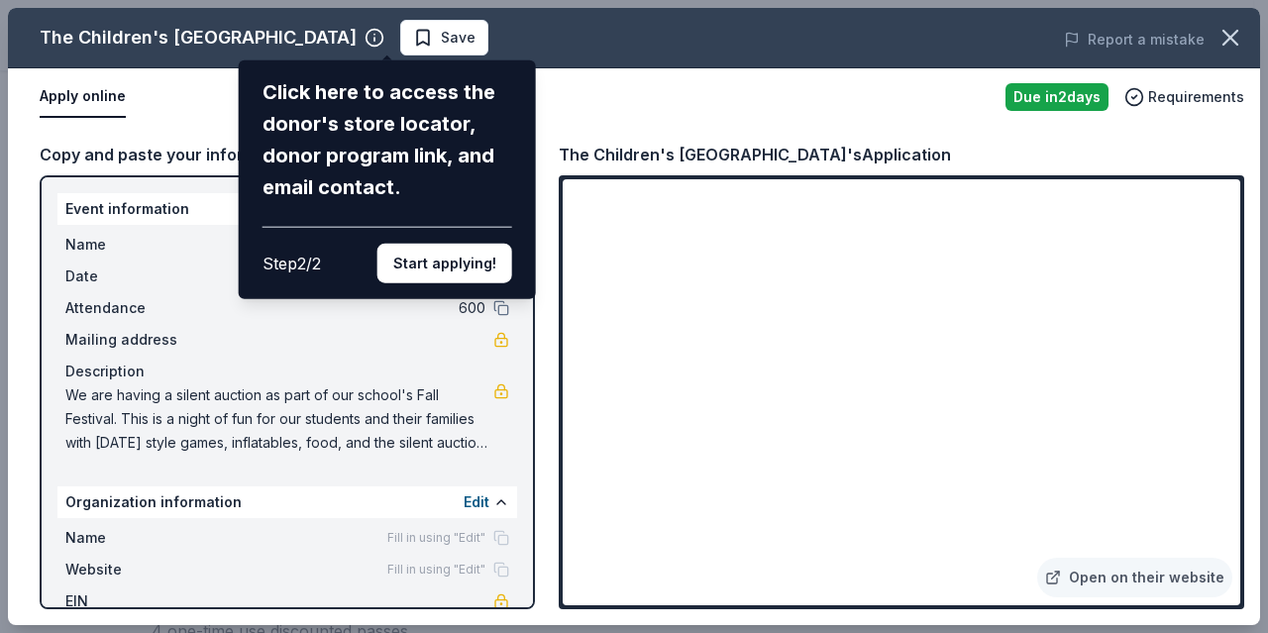
drag, startPoint x: 1226, startPoint y: 209, endPoint x: 1230, endPoint y: 247, distance: 37.8
click at [1230, 247] on div "The Children's Museum of Wilmington Click here to access the donor's store loca…" at bounding box center [634, 316] width 1252 height 617
click at [459, 262] on button "Start applying!" at bounding box center [444, 264] width 135 height 40
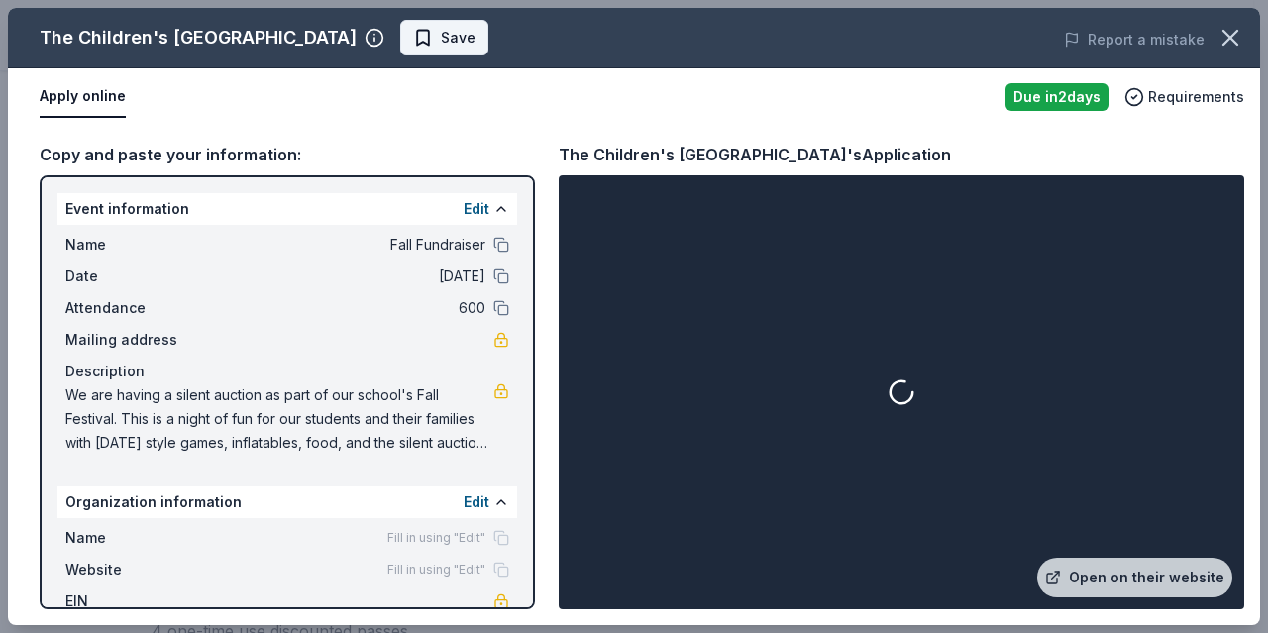
click at [457, 33] on span "Save" at bounding box center [458, 38] width 35 height 24
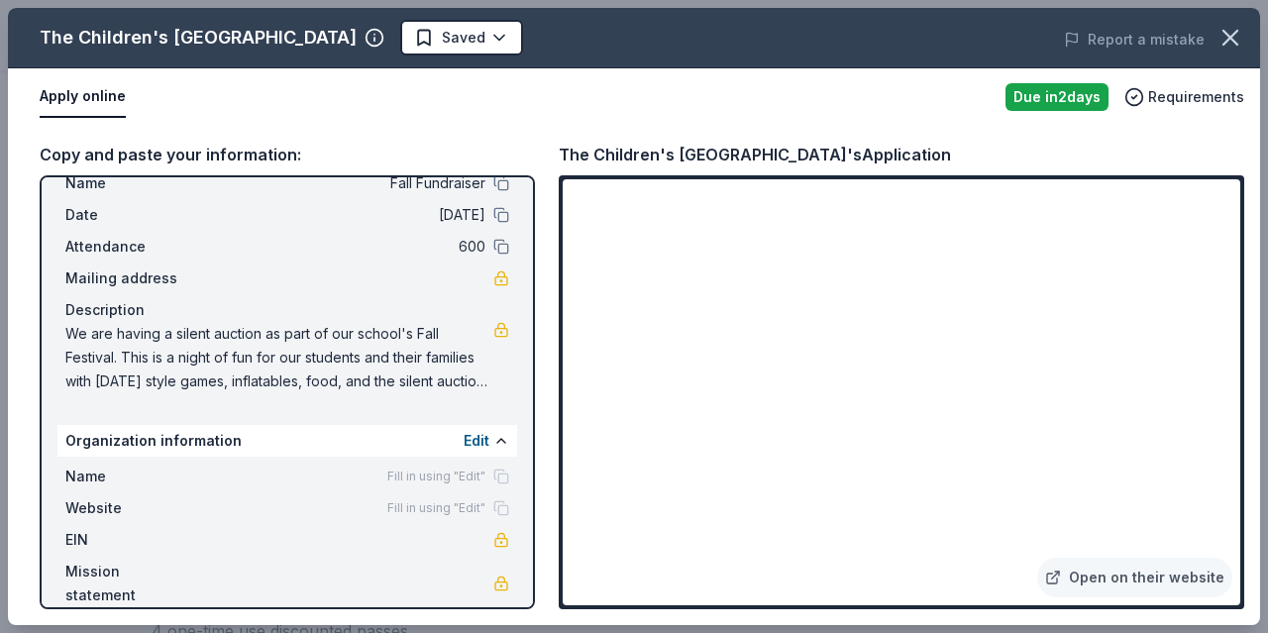
scroll to position [85, 0]
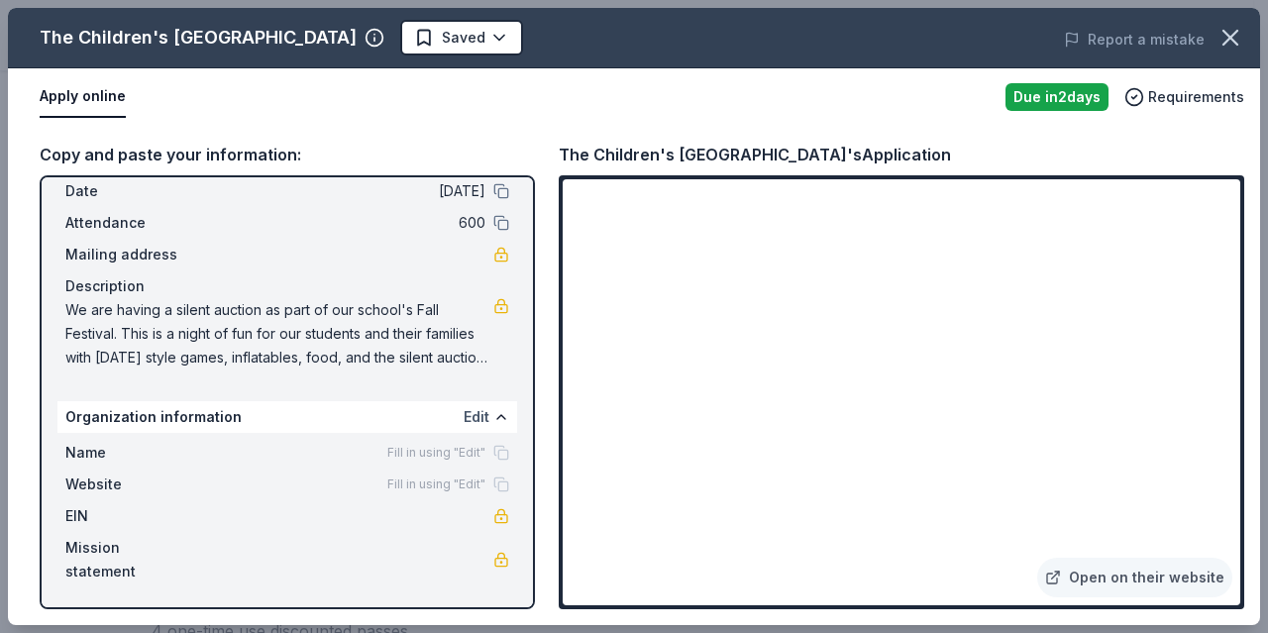
click at [464, 415] on button "Edit" at bounding box center [477, 417] width 26 height 24
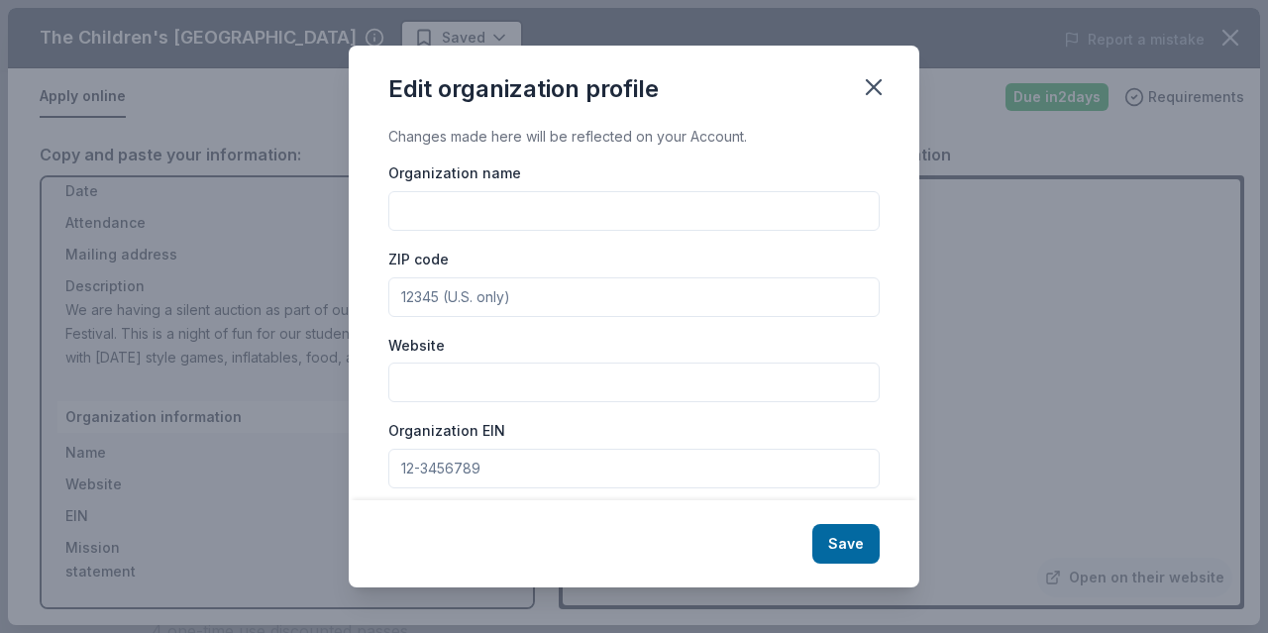
click at [555, 196] on input "Organization name" at bounding box center [633, 211] width 491 height 40
type input "[GEOGRAPHIC_DATA] Parent Teacher Association"
type input "28327"
click at [445, 378] on input "Website" at bounding box center [633, 383] width 491 height 40
paste input "[URL][DOMAIN_NAME]"
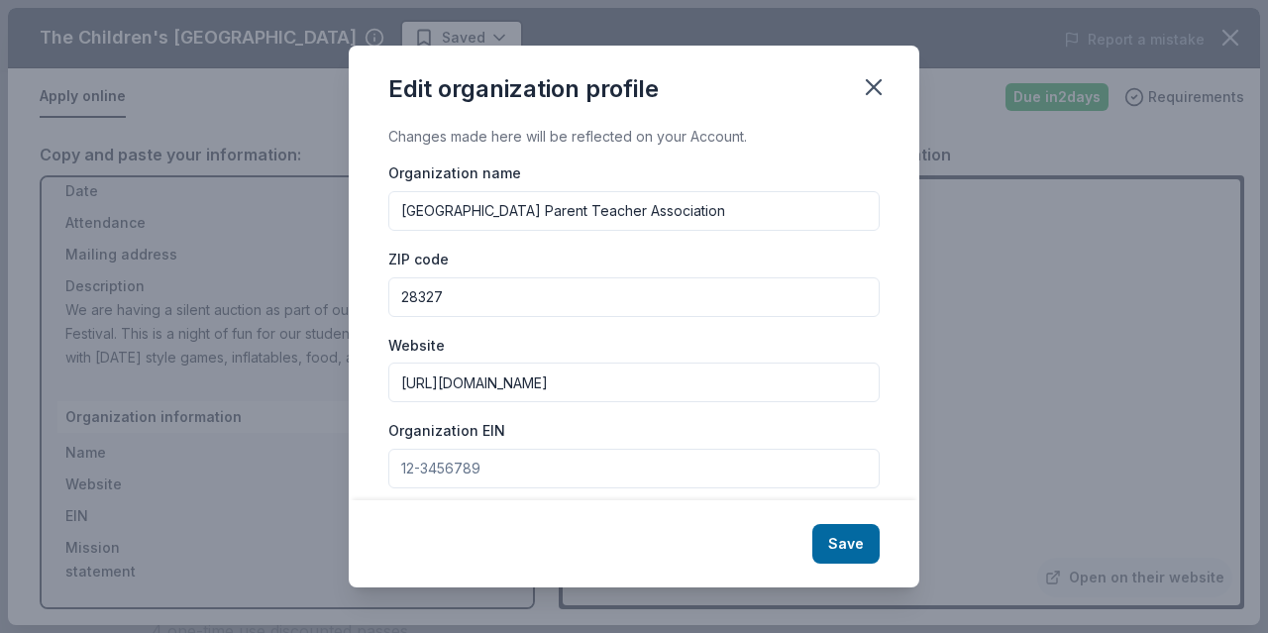
type input "[URL][DOMAIN_NAME]"
click at [433, 473] on input "Organization EIN" at bounding box center [633, 469] width 491 height 40
paste input "[US_EMPLOYER_IDENTIFICATION_NUMBER]"
type input "[US_EMPLOYER_IDENTIFICATION_NUMBER]"
click at [852, 544] on button "Save" at bounding box center [845, 544] width 67 height 40
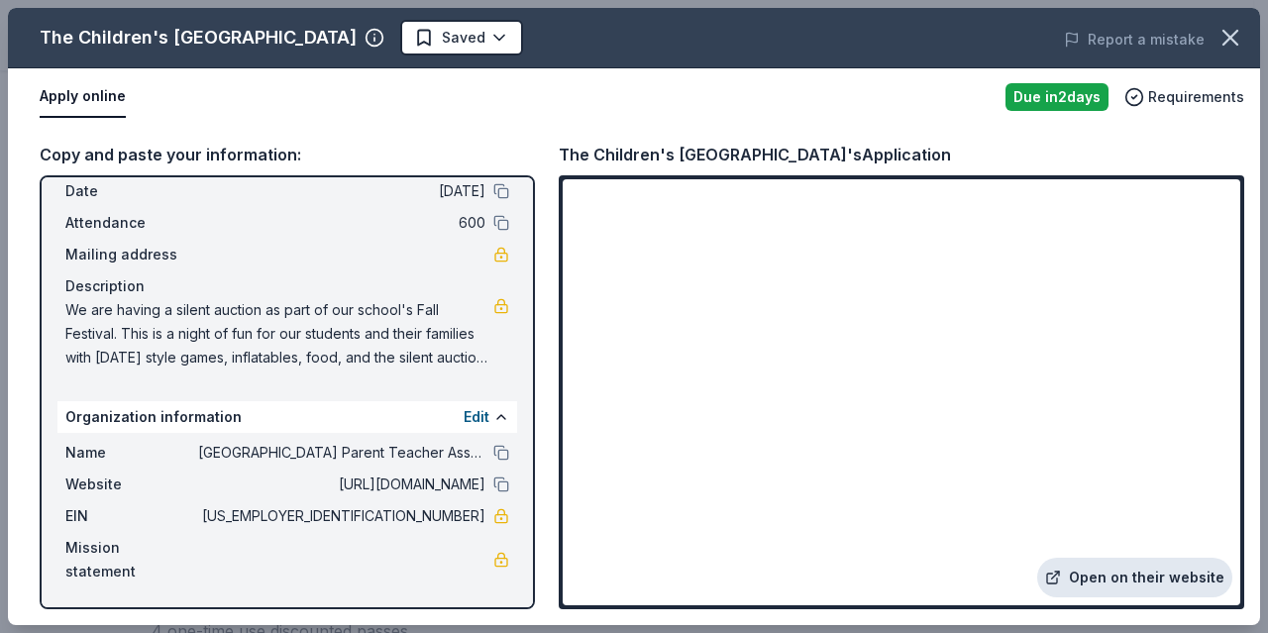
click at [1151, 573] on link "Open on their website" at bounding box center [1134, 578] width 195 height 40
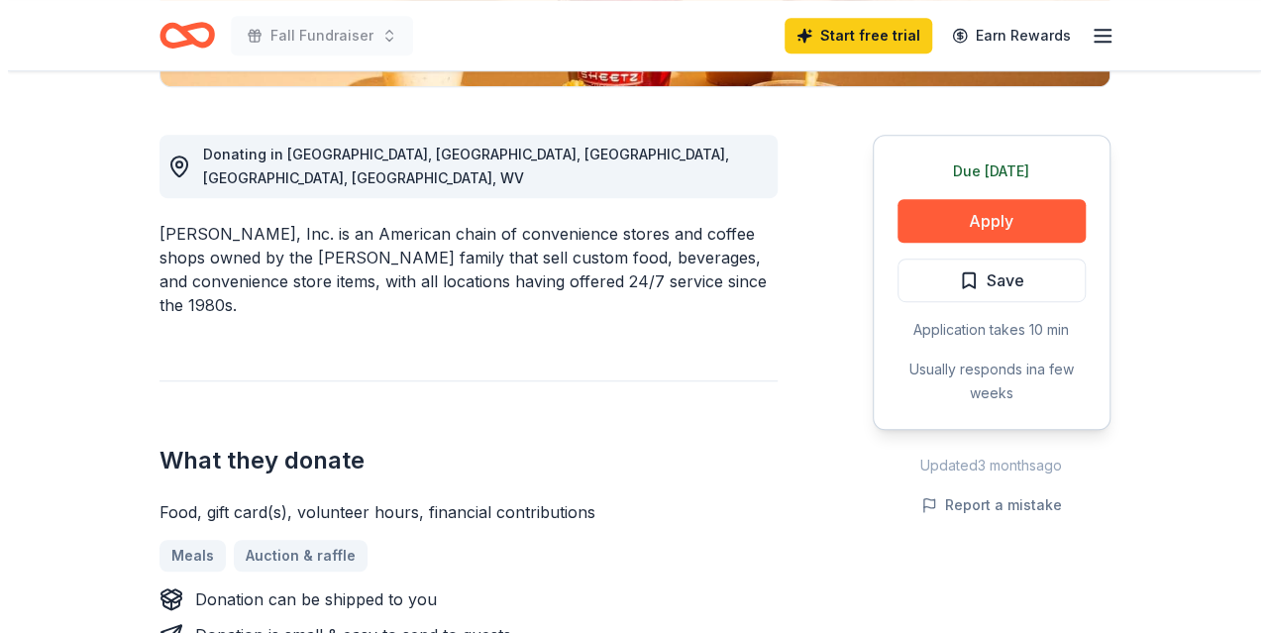
scroll to position [527, 0]
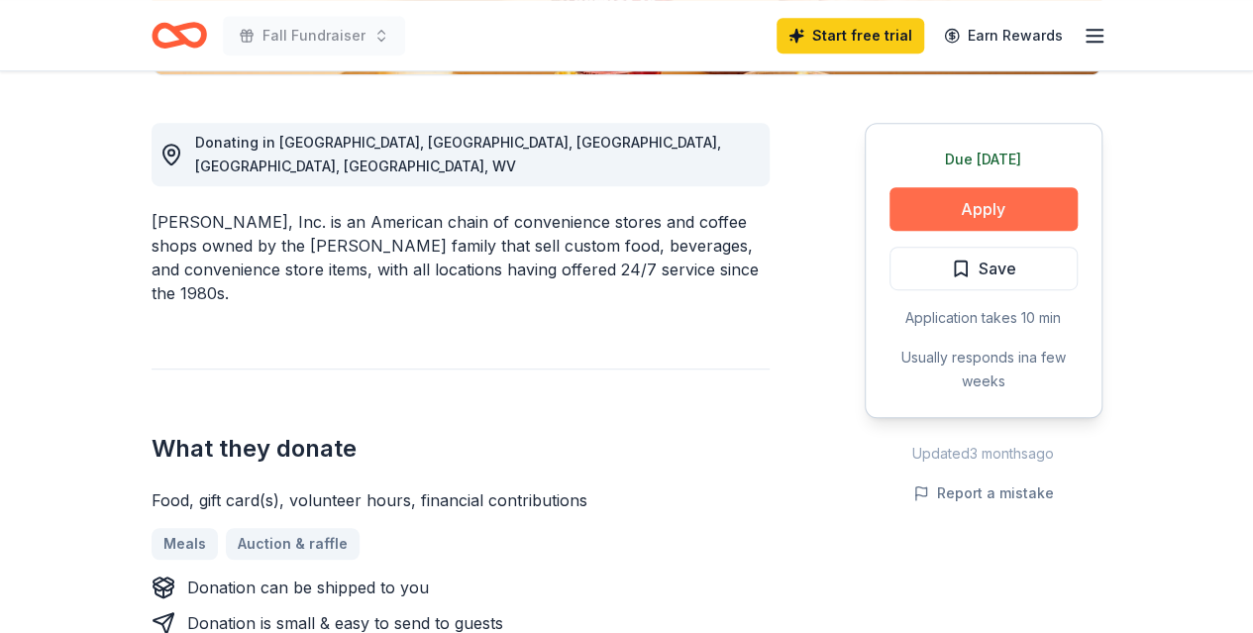
click at [994, 207] on button "Apply" at bounding box center [984, 209] width 188 height 44
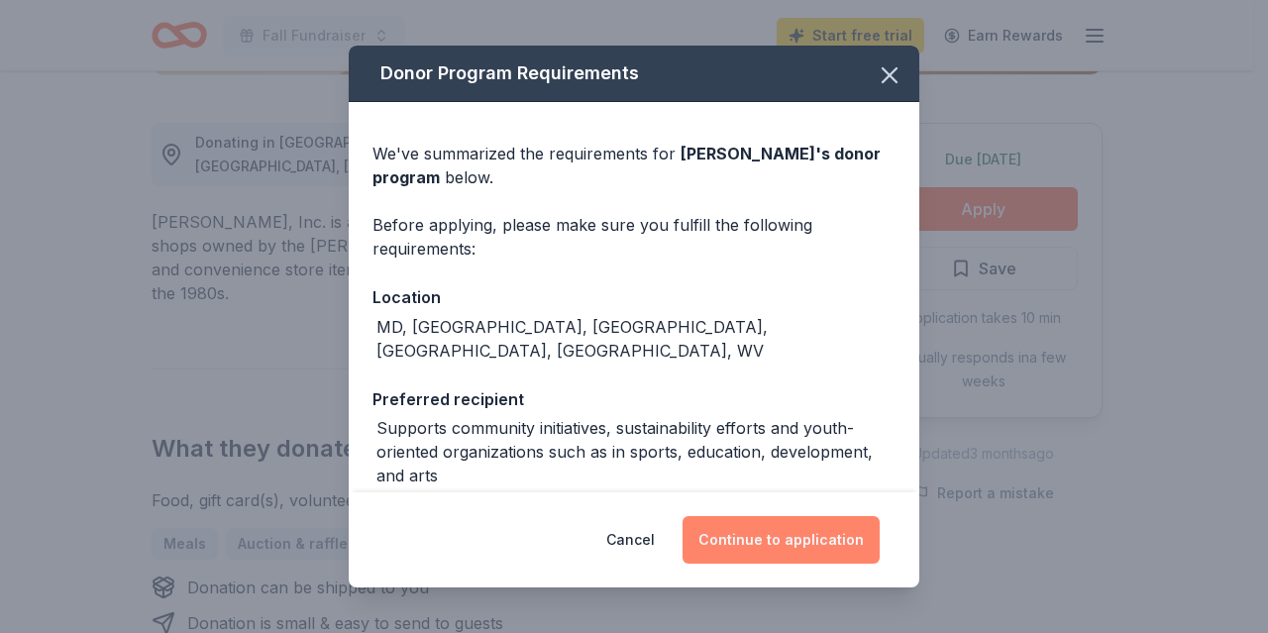
click at [772, 534] on button "Continue to application" at bounding box center [781, 540] width 197 height 48
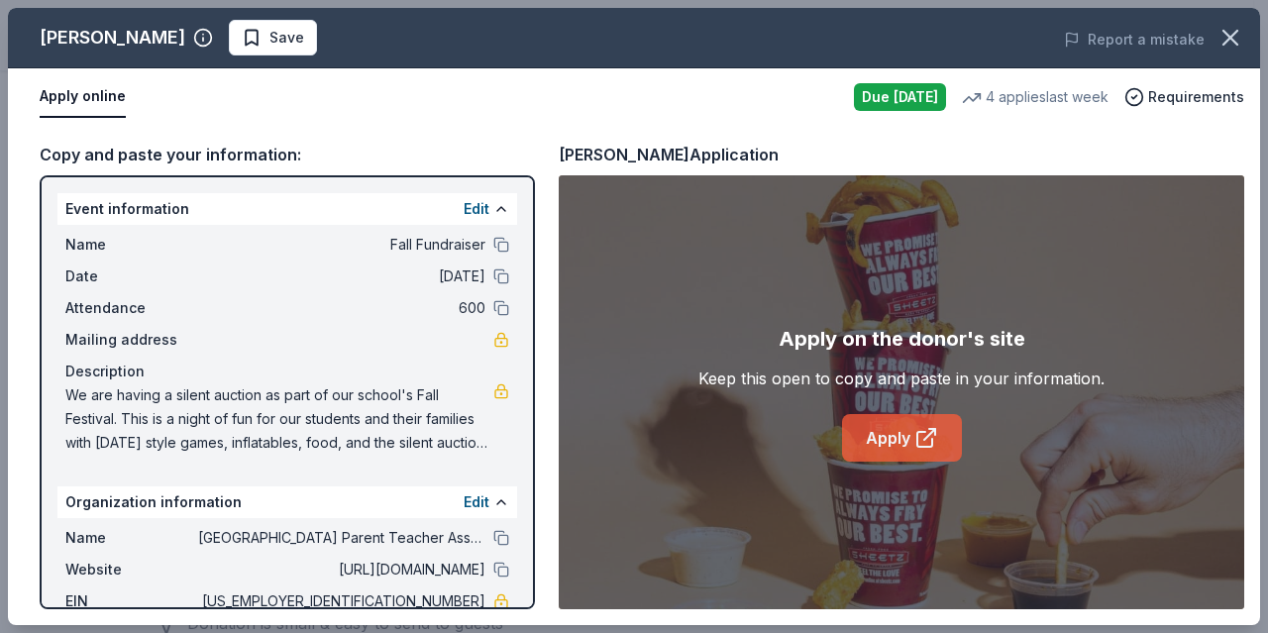
click at [876, 433] on link "Apply" at bounding box center [902, 438] width 120 height 48
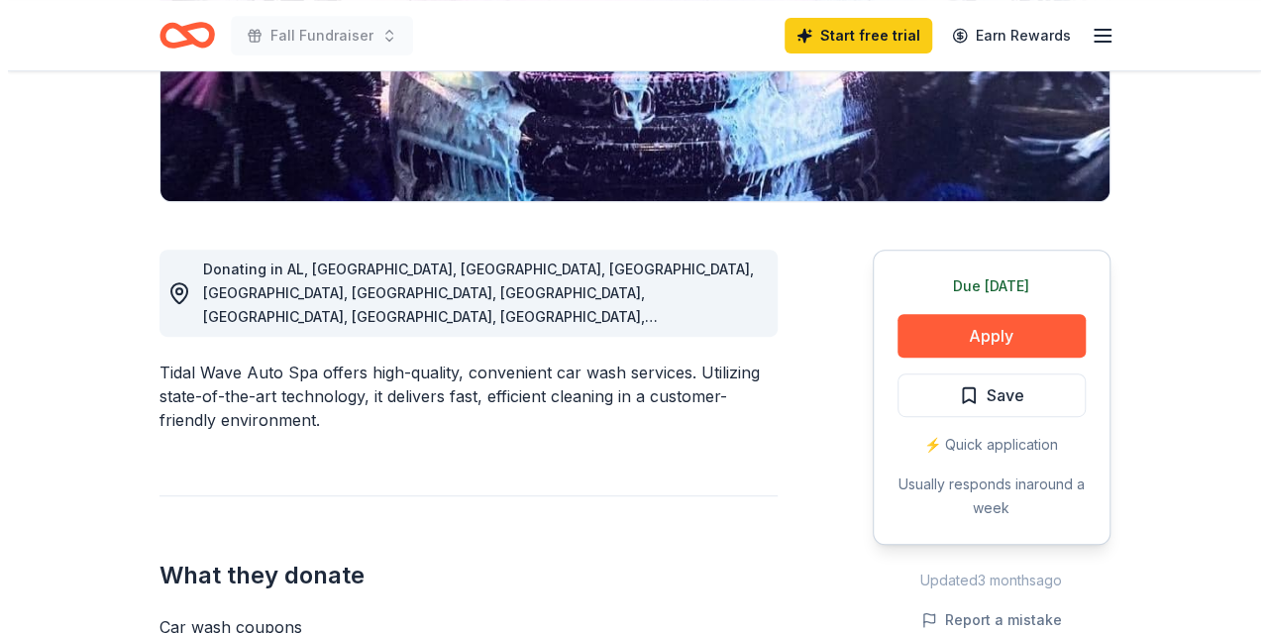
scroll to position [438, 0]
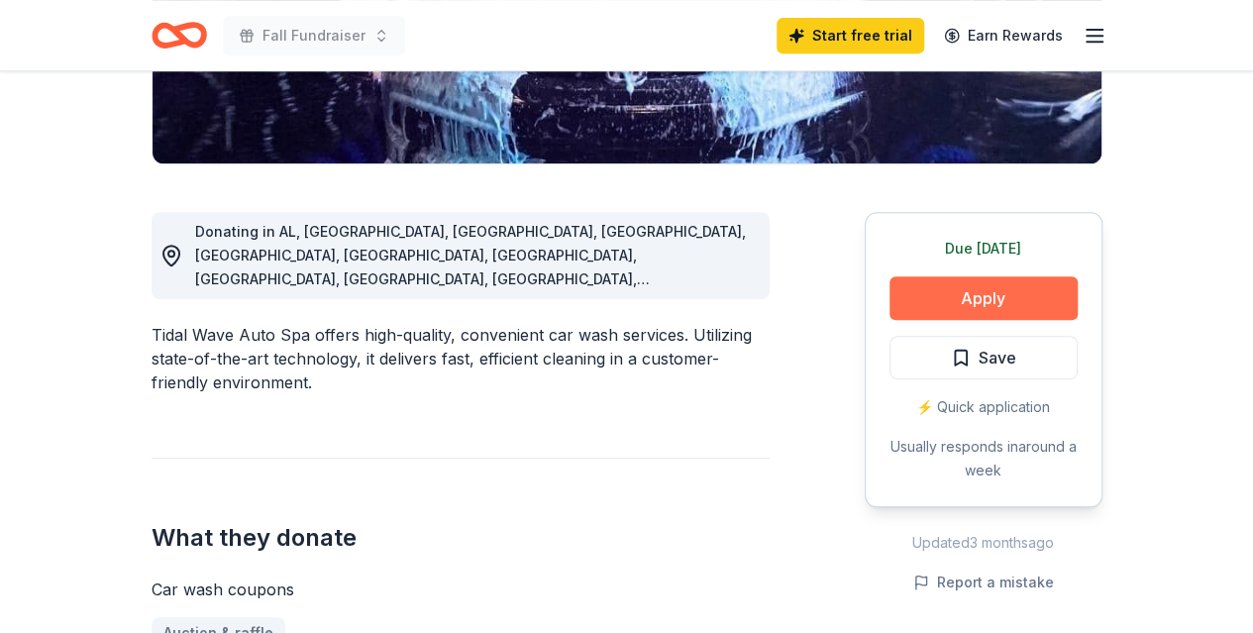
click at [979, 298] on button "Apply" at bounding box center [984, 298] width 188 height 44
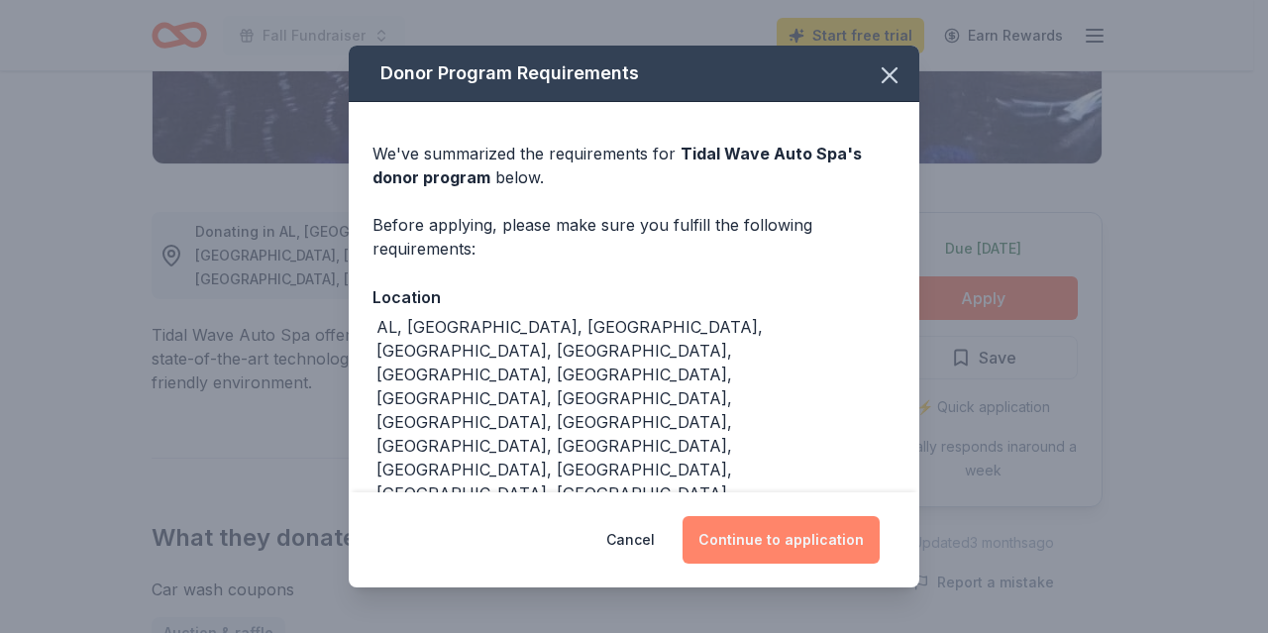
click at [782, 536] on button "Continue to application" at bounding box center [781, 540] width 197 height 48
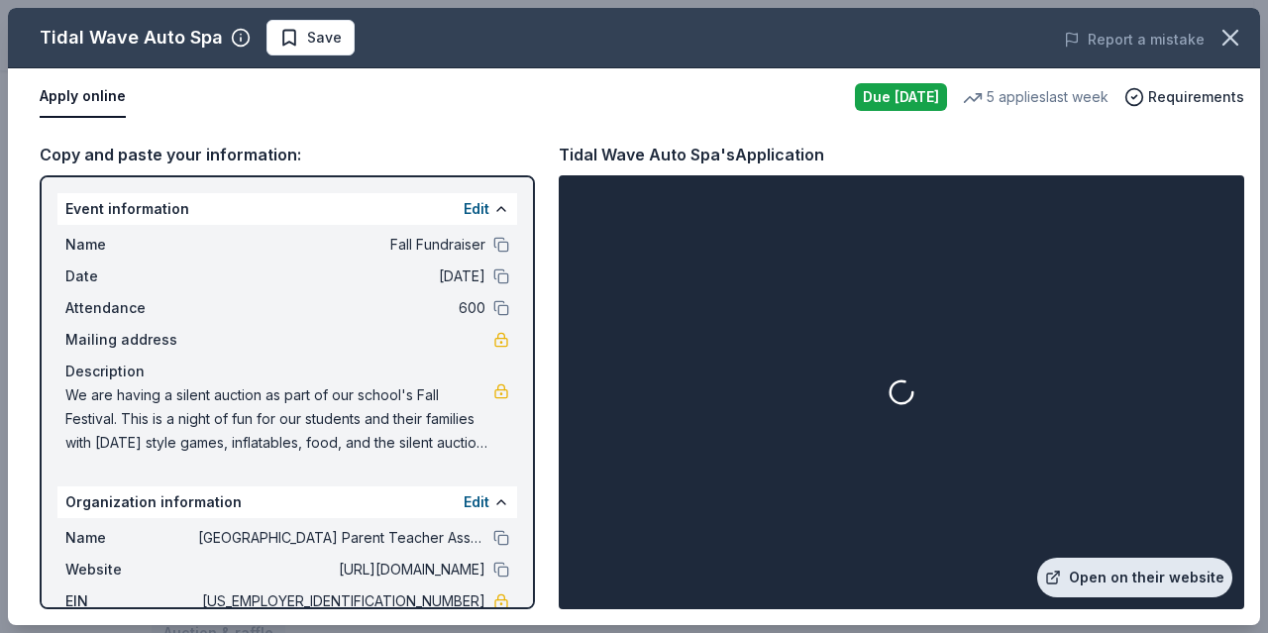
click at [1168, 574] on link "Open on their website" at bounding box center [1134, 578] width 195 height 40
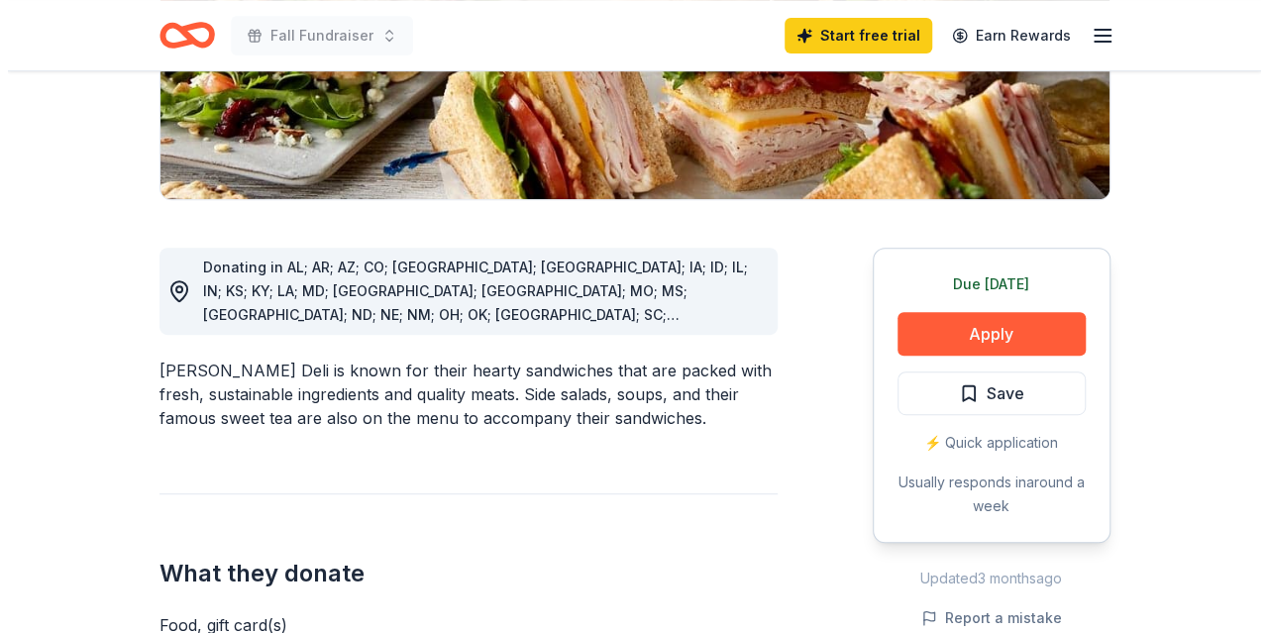
scroll to position [412, 0]
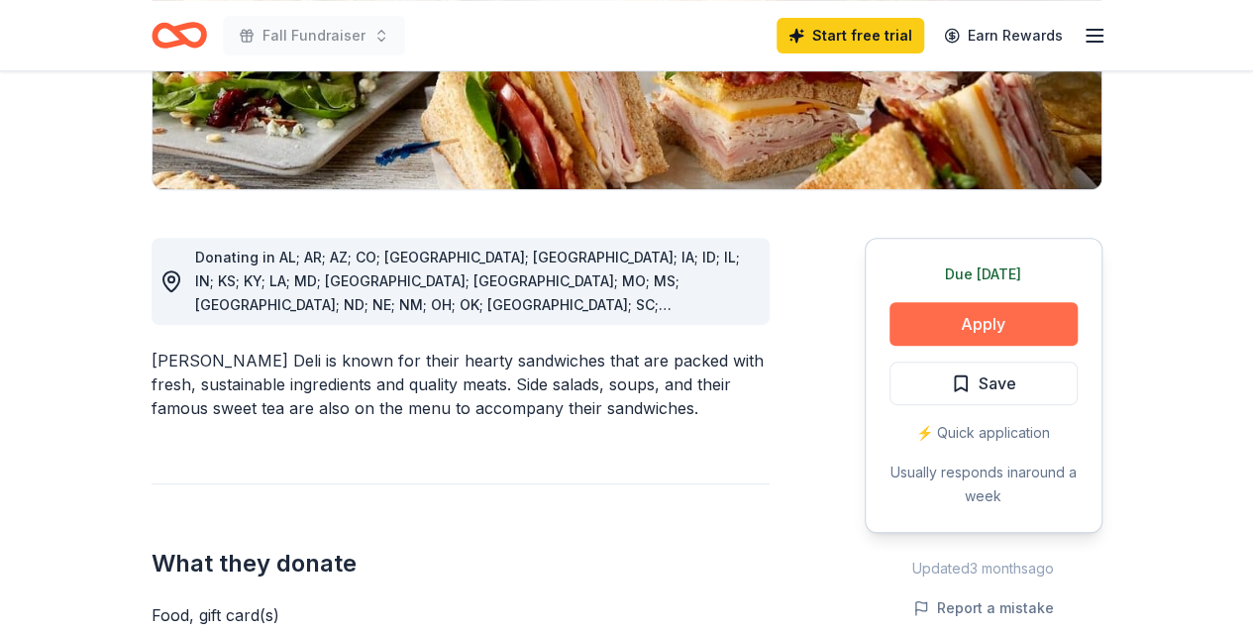
click at [1017, 317] on button "Apply" at bounding box center [984, 324] width 188 height 44
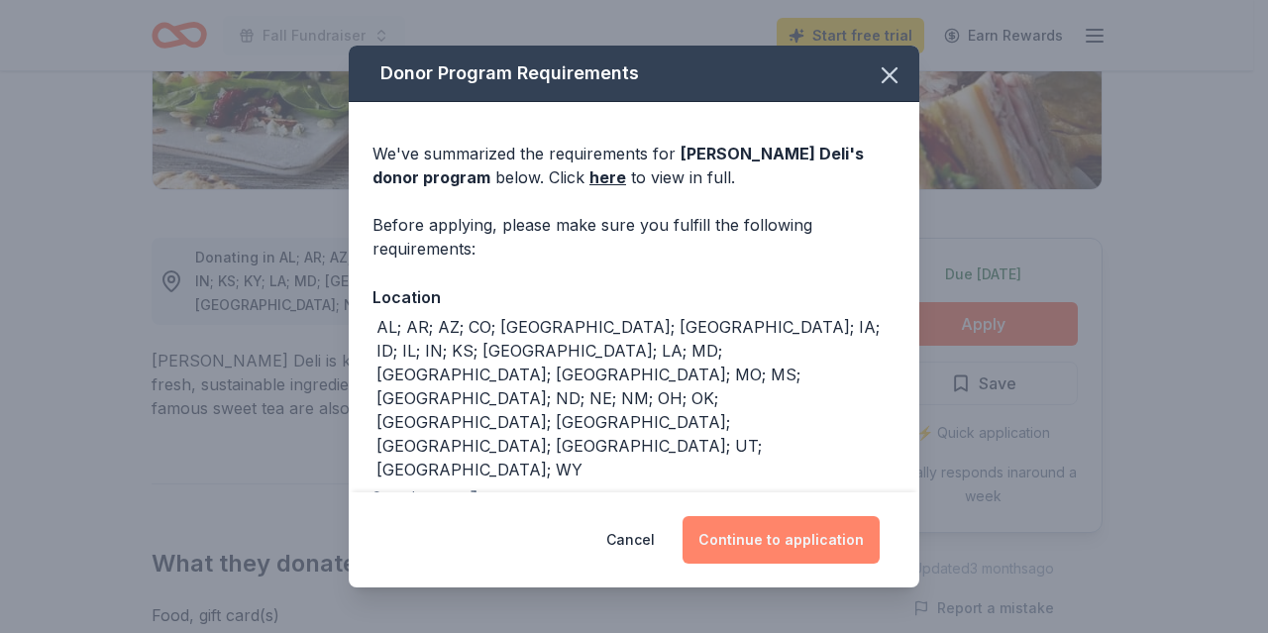
click at [813, 539] on button "Continue to application" at bounding box center [781, 540] width 197 height 48
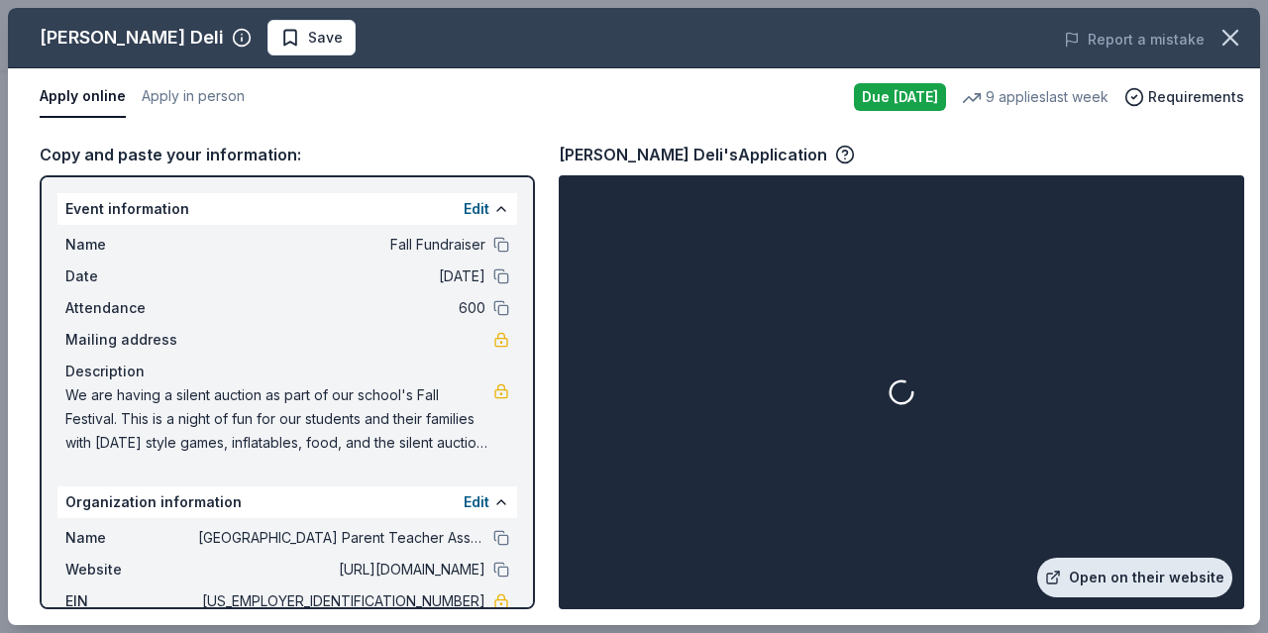
click at [1163, 586] on link "Open on their website" at bounding box center [1134, 578] width 195 height 40
